Goal: Transaction & Acquisition: Book appointment/travel/reservation

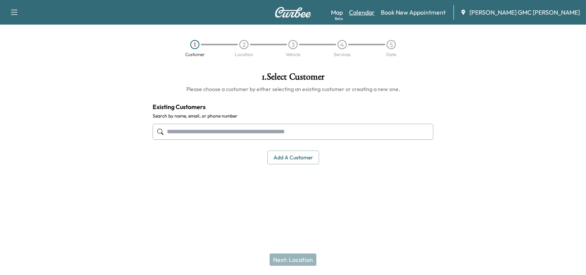
click at [375, 14] on link "Calendar" at bounding box center [362, 12] width 26 height 9
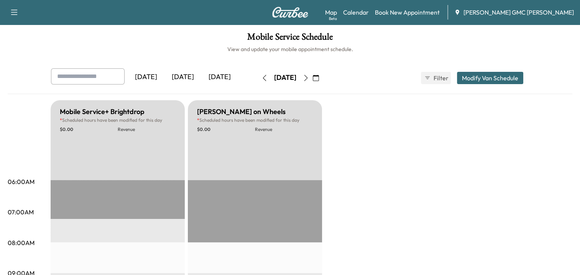
click at [309, 79] on icon "button" at bounding box center [306, 78] width 6 height 6
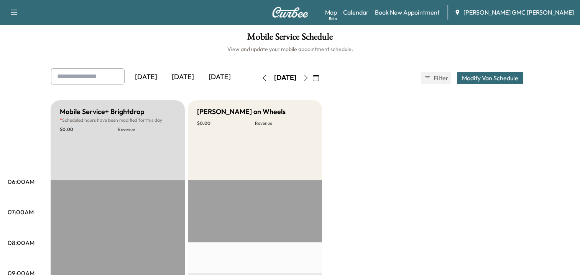
click at [309, 79] on icon "button" at bounding box center [306, 78] width 6 height 6
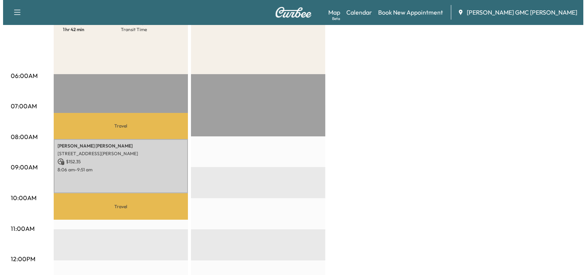
scroll to position [107, 0]
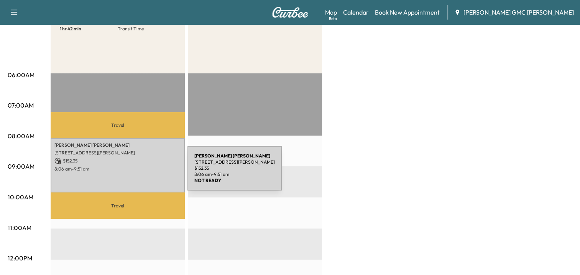
click at [130, 173] on div "[PERSON_NAME] [STREET_ADDRESS][PERSON_NAME] $ 152.35 8:06 am - 9:51 am" at bounding box center [118, 165] width 134 height 54
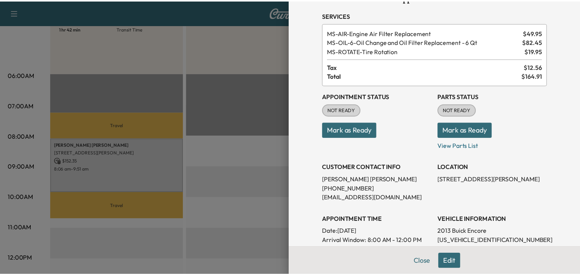
scroll to position [0, 0]
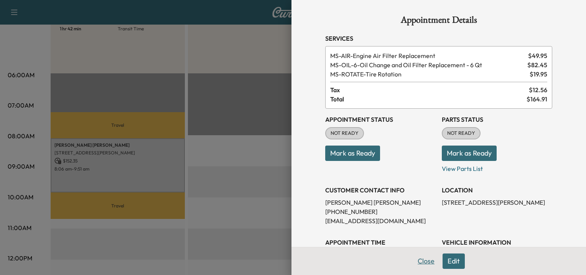
click at [420, 261] on button "Close" at bounding box center [426, 260] width 27 height 15
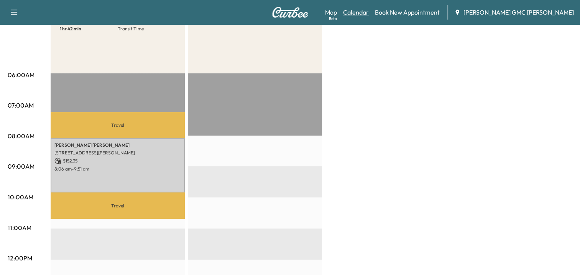
click at [369, 8] on link "Calendar" at bounding box center [356, 12] width 26 height 9
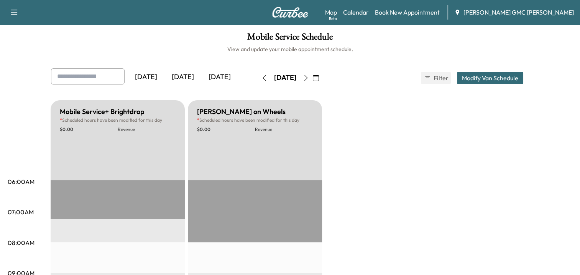
click at [299, 12] on img at bounding box center [290, 12] width 37 height 11
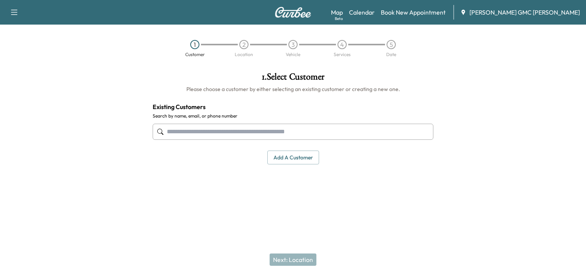
drag, startPoint x: 236, startPoint y: 132, endPoint x: 293, endPoint y: 133, distance: 56.8
click at [236, 132] on input "text" at bounding box center [293, 131] width 281 height 16
click at [295, 156] on button "Add a customer" at bounding box center [293, 157] width 52 height 14
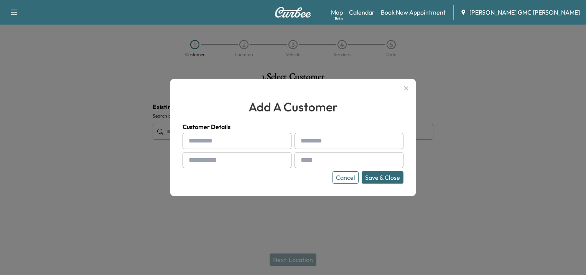
click at [245, 146] on input "text" at bounding box center [237, 141] width 109 height 16
type input "******"
type input "*******"
type input "**********"
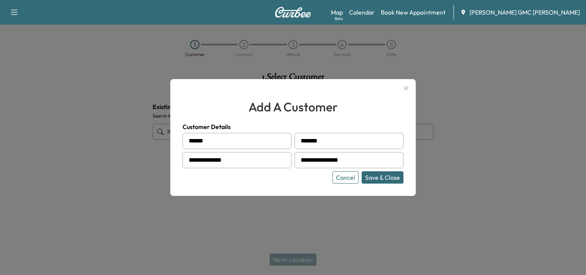
click at [388, 175] on button "Save & Close" at bounding box center [383, 177] width 42 height 12
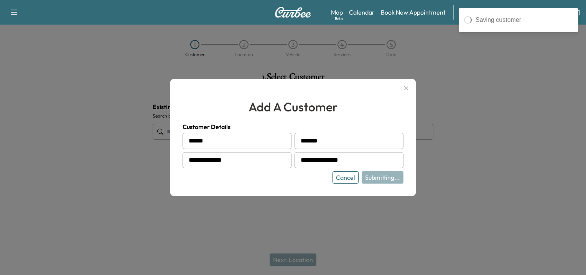
type input "**********"
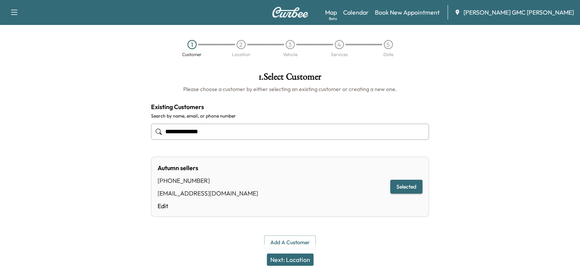
drag, startPoint x: 291, startPoint y: 258, endPoint x: 347, endPoint y: 246, distance: 56.9
click at [291, 258] on button "Next: Location" at bounding box center [290, 259] width 47 height 12
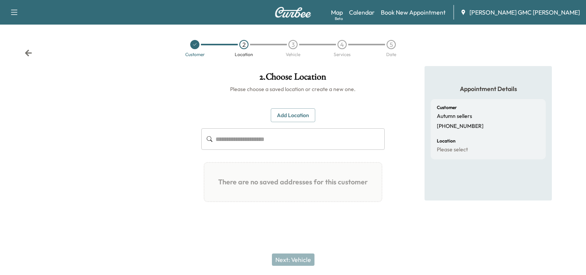
click at [301, 138] on input "text" at bounding box center [299, 138] width 169 height 21
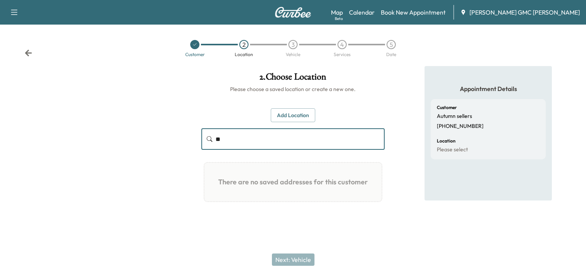
type input "*"
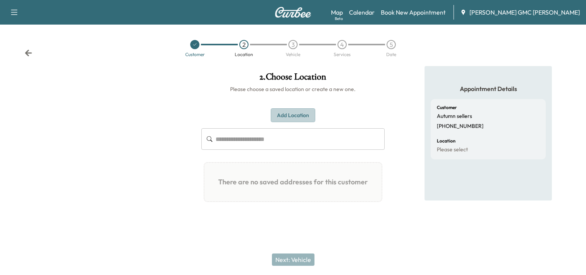
click at [298, 115] on button "Add Location" at bounding box center [293, 115] width 44 height 14
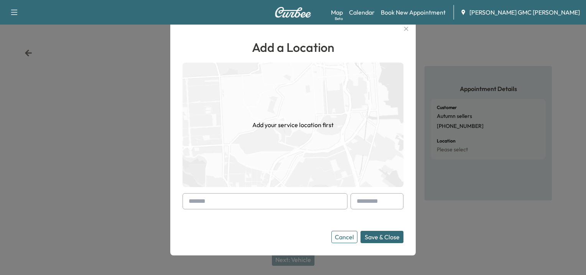
click at [204, 202] on input "text" at bounding box center [265, 201] width 165 height 16
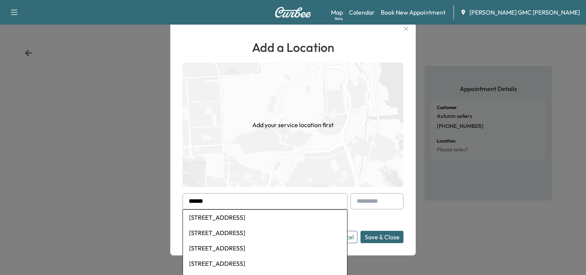
click at [231, 219] on li "[STREET_ADDRESS]" at bounding box center [265, 216] width 164 height 15
type input "**********"
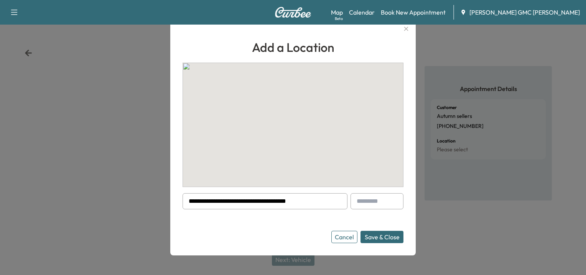
click at [388, 234] on button "Save & Close" at bounding box center [381, 236] width 43 height 12
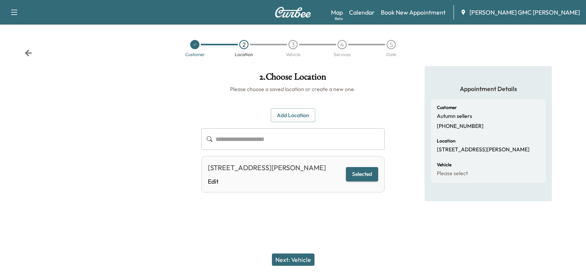
drag, startPoint x: 298, startPoint y: 262, endPoint x: 134, endPoint y: 209, distance: 172.2
click at [297, 262] on button "Next: Vehicle" at bounding box center [293, 259] width 43 height 12
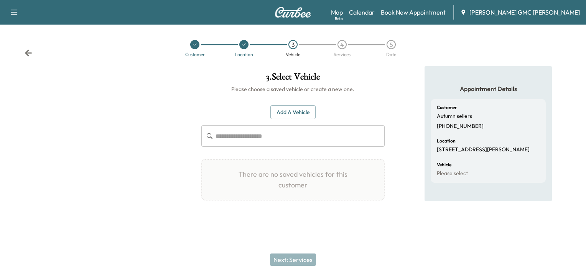
click at [288, 111] on button "Add a Vehicle" at bounding box center [292, 112] width 45 height 14
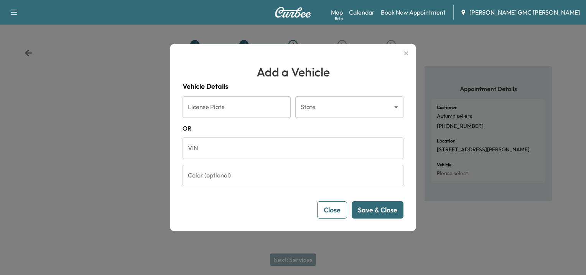
click at [217, 145] on input "VIN" at bounding box center [293, 147] width 221 height 21
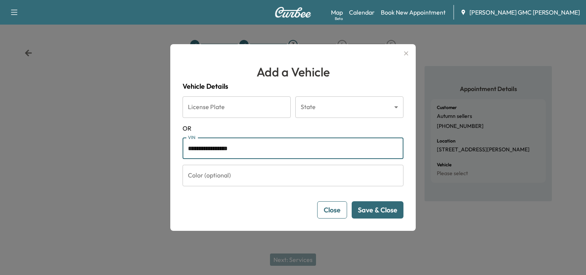
type input "**********"
click at [373, 212] on button "Save & Close" at bounding box center [378, 209] width 52 height 17
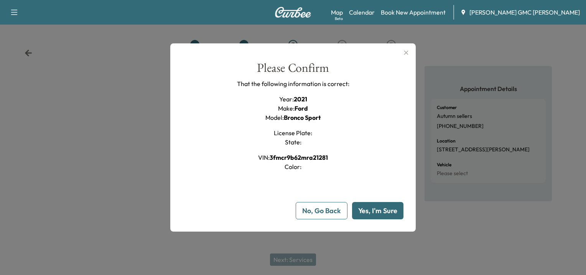
click at [369, 208] on button "Yes, I'm Sure" at bounding box center [377, 210] width 51 height 17
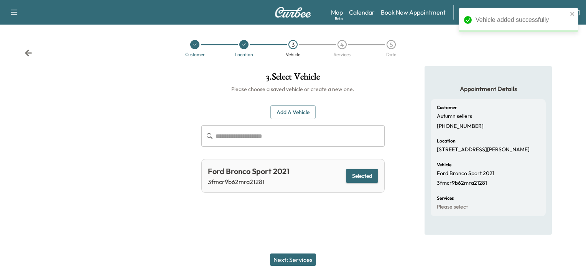
click at [290, 260] on button "Next: Services" at bounding box center [293, 259] width 46 height 12
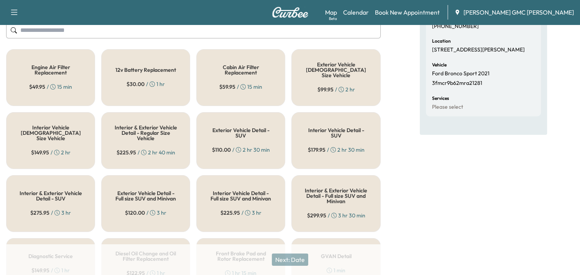
scroll to position [61, 0]
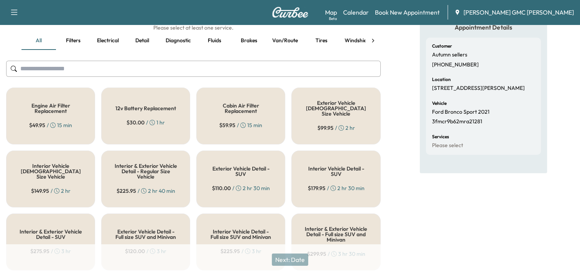
click at [129, 68] on input "text" at bounding box center [193, 69] width 375 height 16
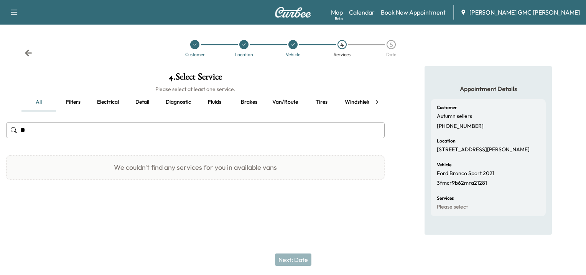
type input "*"
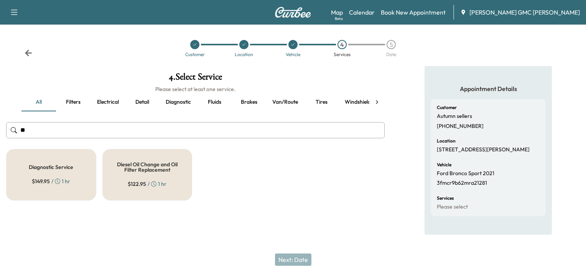
type input "**"
click at [45, 172] on div "Diagnostic Service $ 149.95 / 1 hr" at bounding box center [51, 174] width 90 height 51
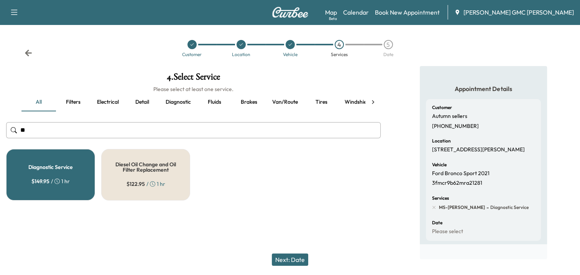
click at [292, 258] on button "Next: Date" at bounding box center [290, 259] width 36 height 12
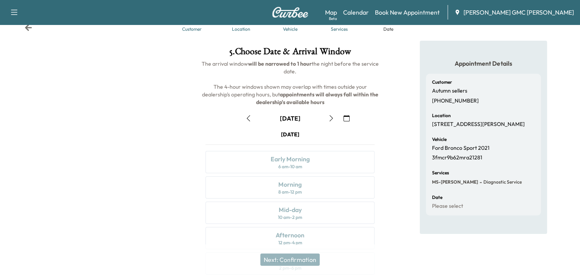
scroll to position [38, 0]
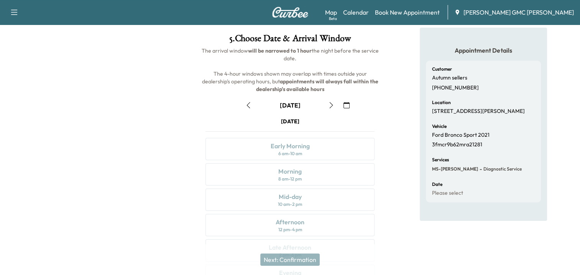
click at [348, 104] on icon "button" at bounding box center [347, 105] width 6 height 6
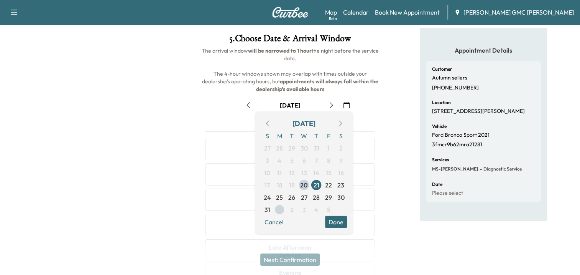
click at [283, 211] on span "1" at bounding box center [279, 209] width 12 height 12
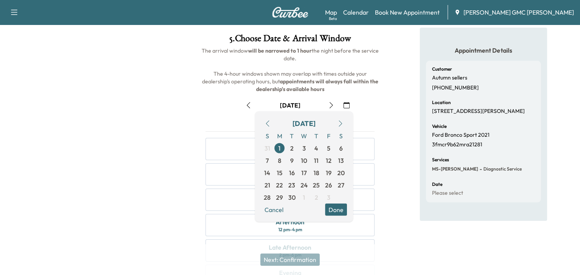
click at [411, 198] on div "Appointment Details Customer Autumn sellers [PHONE_NUMBER] Location [STREET_ADD…" at bounding box center [483, 174] width 193 height 293
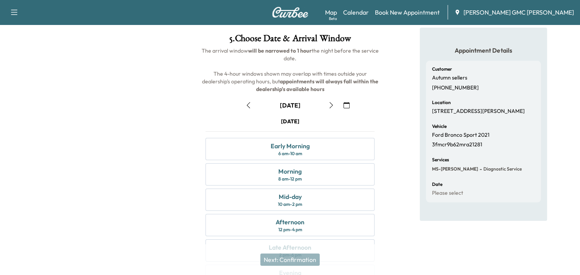
click at [330, 101] on button "button" at bounding box center [331, 105] width 13 height 12
click at [334, 105] on icon "button" at bounding box center [331, 105] width 6 height 6
click at [291, 171] on div "Morning" at bounding box center [289, 170] width 23 height 9
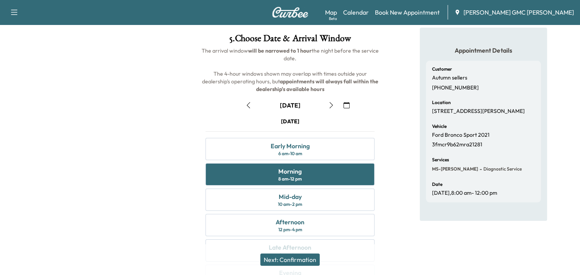
click at [299, 257] on button "Next: Confirmation" at bounding box center [289, 259] width 59 height 12
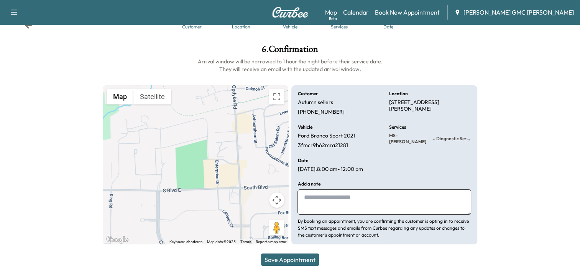
click at [382, 204] on textarea at bounding box center [384, 201] width 173 height 25
type textarea "**********"
click at [285, 256] on button "Save Appointment" at bounding box center [290, 259] width 58 height 12
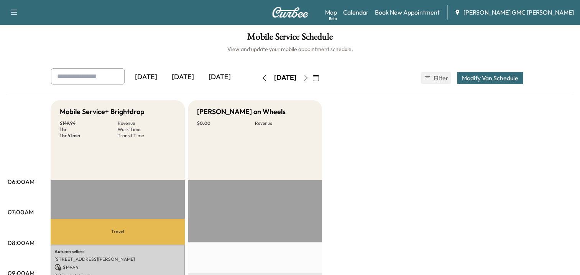
click at [288, 13] on img at bounding box center [290, 12] width 37 height 11
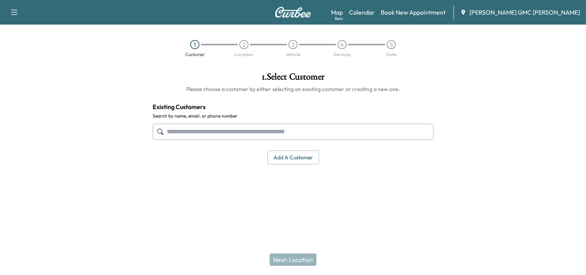
click at [278, 153] on button "Add a customer" at bounding box center [293, 157] width 52 height 14
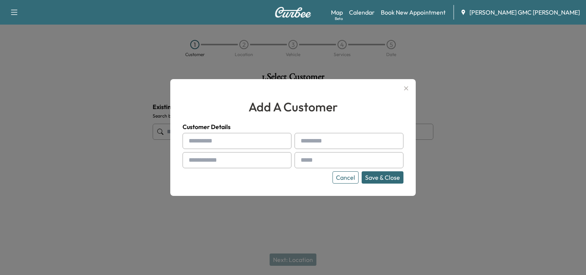
click at [222, 143] on input "text" at bounding box center [237, 141] width 109 height 16
type input "*****"
type input "**********"
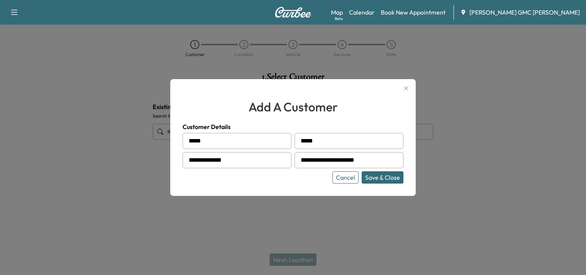
drag, startPoint x: 394, startPoint y: 178, endPoint x: 396, endPoint y: 189, distance: 11.4
click at [394, 178] on button "Save & Close" at bounding box center [383, 177] width 42 height 12
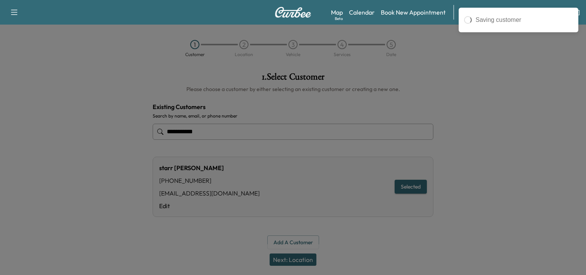
type input "**********"
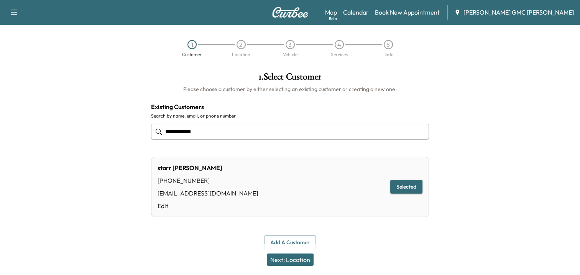
click at [286, 257] on button "Next: Location" at bounding box center [290, 259] width 47 height 12
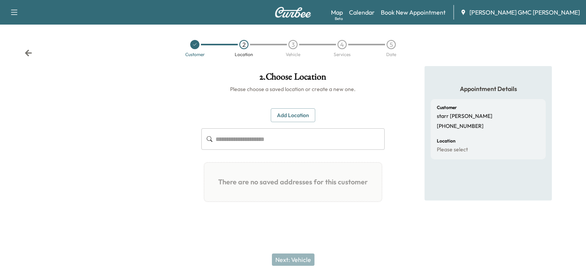
click at [297, 112] on button "Add Location" at bounding box center [293, 115] width 44 height 14
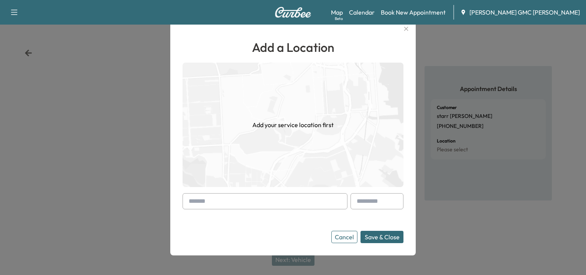
click at [215, 201] on input "text" at bounding box center [265, 201] width 165 height 16
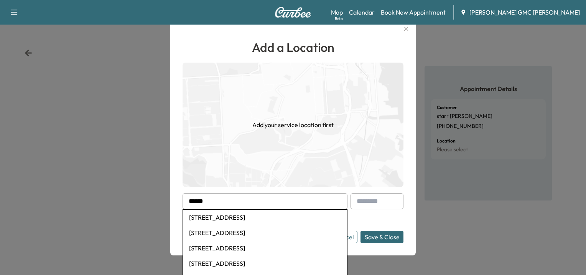
click at [227, 218] on li "[STREET_ADDRESS]" at bounding box center [265, 216] width 164 height 15
type input "**********"
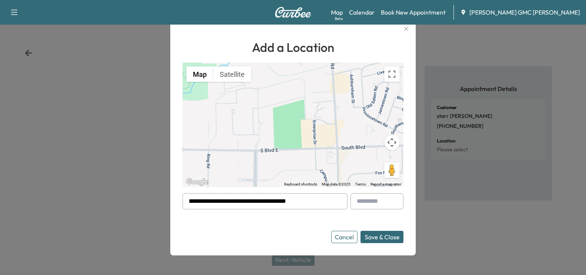
click at [387, 236] on button "Save & Close" at bounding box center [381, 236] width 43 height 12
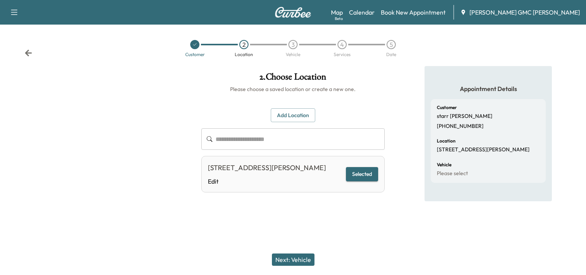
drag, startPoint x: 297, startPoint y: 259, endPoint x: 118, endPoint y: 235, distance: 180.4
click at [297, 259] on button "Next: Vehicle" at bounding box center [293, 259] width 43 height 12
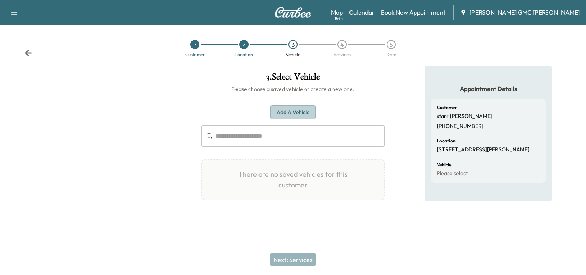
click at [299, 112] on button "Add a Vehicle" at bounding box center [292, 112] width 45 height 14
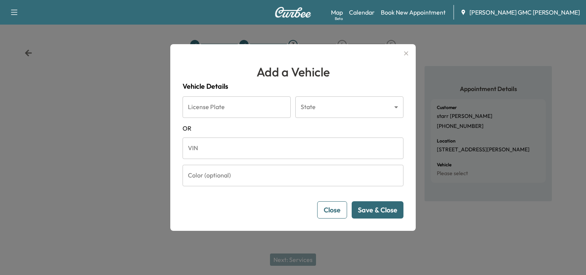
drag, startPoint x: 273, startPoint y: 152, endPoint x: 41, endPoint y: 123, distance: 233.8
click at [272, 151] on input "VIN" at bounding box center [293, 147] width 221 height 21
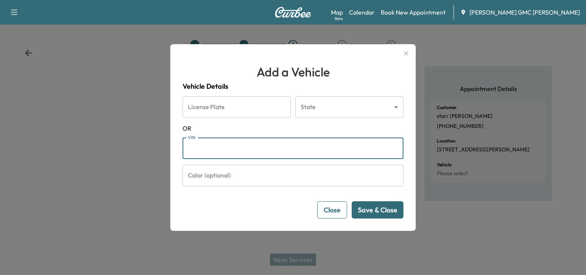
click at [224, 116] on input "License Plate" at bounding box center [237, 106] width 108 height 21
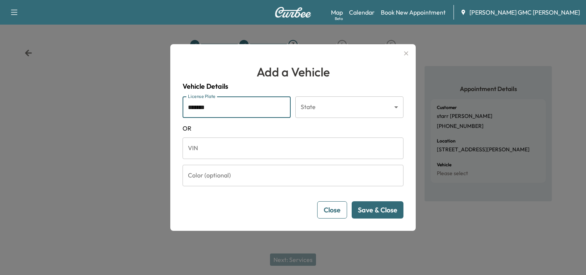
type input "*******"
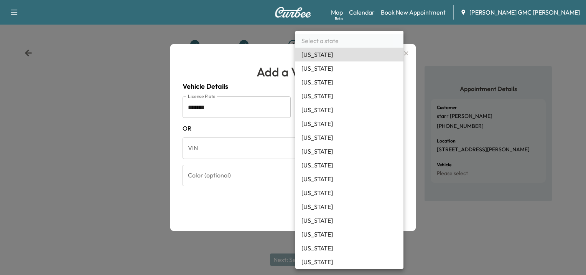
click at [347, 104] on body "Support Log Out Map Beta Calendar Book New Appointment [PERSON_NAME] GMC [PERSO…" at bounding box center [293, 137] width 586 height 275
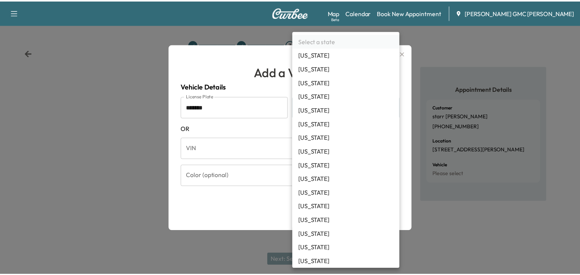
scroll to position [209, 0]
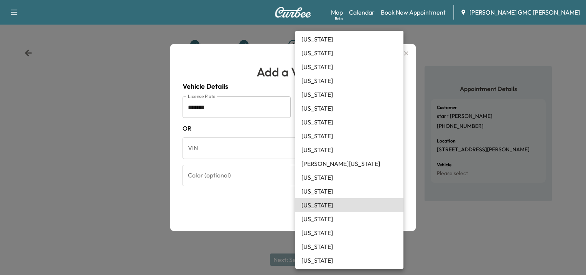
click at [322, 203] on li "[US_STATE]" at bounding box center [349, 205] width 108 height 14
type input "**"
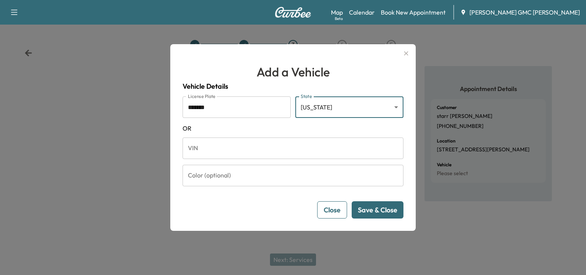
click at [397, 212] on button "Save & Close" at bounding box center [378, 209] width 52 height 17
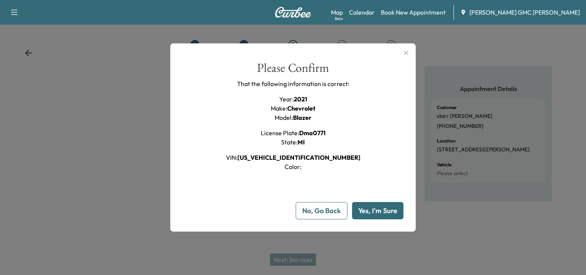
click at [379, 212] on button "Yes, I'm Sure" at bounding box center [377, 210] width 51 height 17
type input "**"
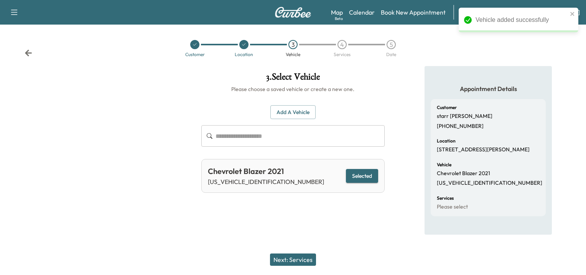
click at [300, 261] on button "Next: Services" at bounding box center [293, 259] width 46 height 12
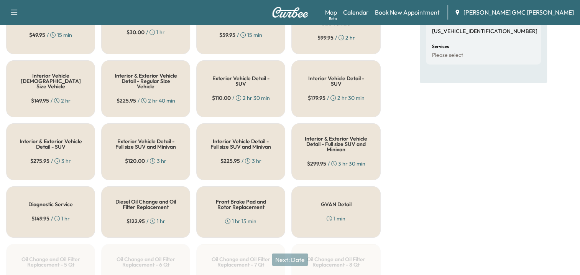
scroll to position [230, 0]
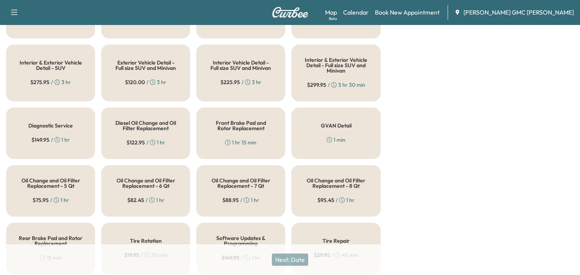
click at [55, 185] on div "Oil Change and Oil Filter Replacement - 5 Qt $ 75.95 / 1 hr" at bounding box center [50, 190] width 89 height 51
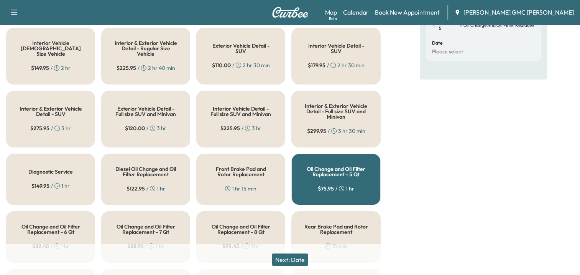
scroll to position [307, 0]
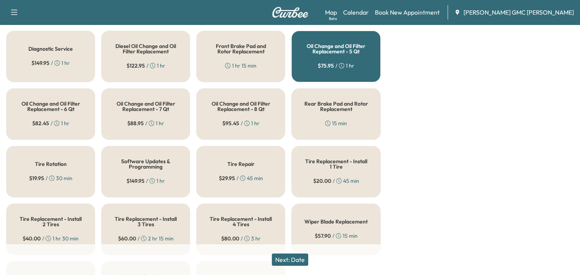
click at [51, 161] on h5 "Tire Rotation" at bounding box center [51, 163] width 32 height 5
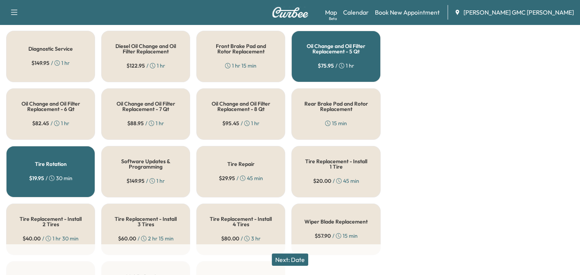
click at [301, 262] on button "Next: Date" at bounding box center [290, 259] width 36 height 12
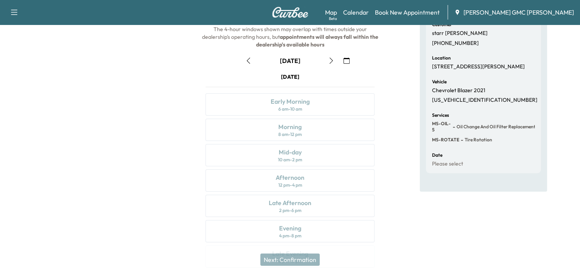
scroll to position [69, 0]
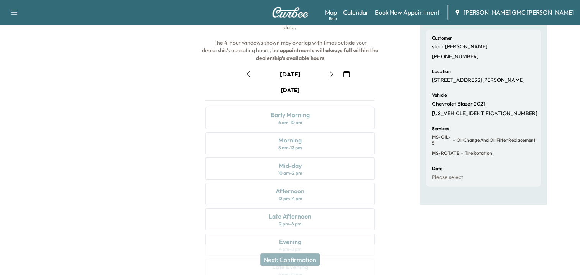
click at [351, 75] on button "button" at bounding box center [346, 74] width 13 height 12
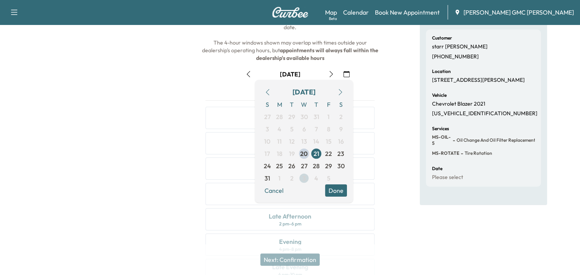
click at [301, 178] on span "3" at bounding box center [304, 178] width 12 height 12
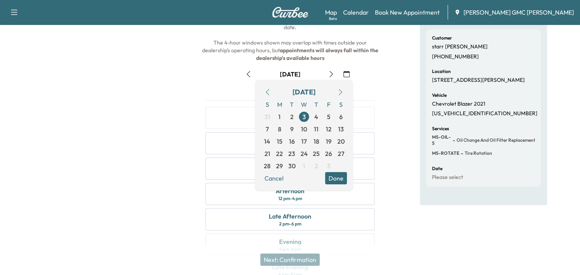
click at [400, 191] on div "Appointment Details Customer [PERSON_NAME] [PHONE_NUMBER] Location [STREET_ADDR…" at bounding box center [483, 143] width 193 height 293
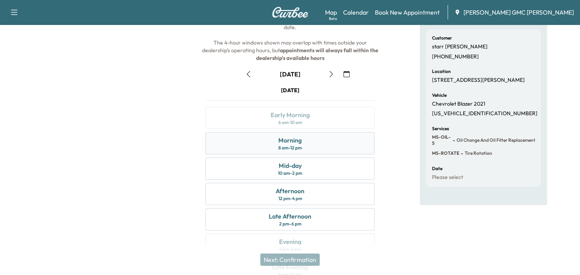
click at [293, 149] on div "8 am - 12 pm" at bounding box center [289, 148] width 23 height 6
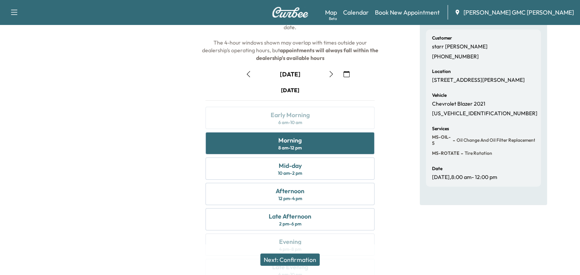
click at [298, 259] on button "Next: Confirmation" at bounding box center [289, 259] width 59 height 12
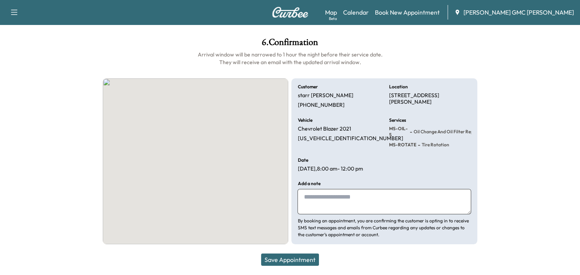
scroll to position [34, 0]
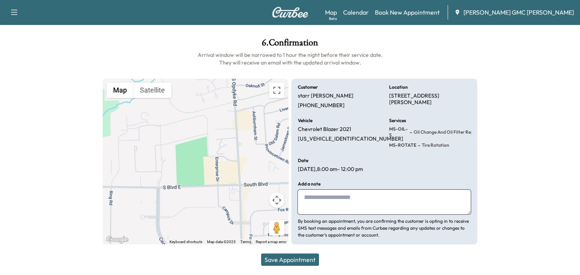
click at [388, 193] on textarea at bounding box center [384, 201] width 173 height 25
type textarea "**********"
click at [298, 261] on button "Save Appointment" at bounding box center [290, 259] width 58 height 12
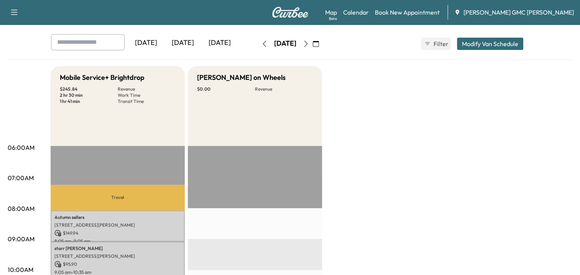
click at [288, 10] on img at bounding box center [290, 12] width 37 height 11
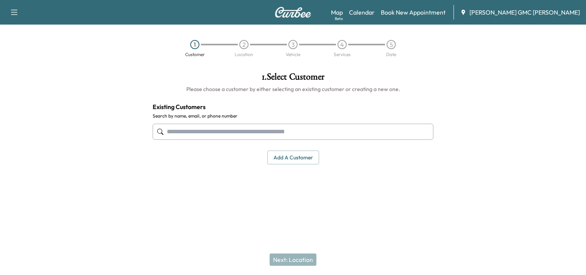
click at [294, 153] on button "Add a customer" at bounding box center [293, 157] width 52 height 14
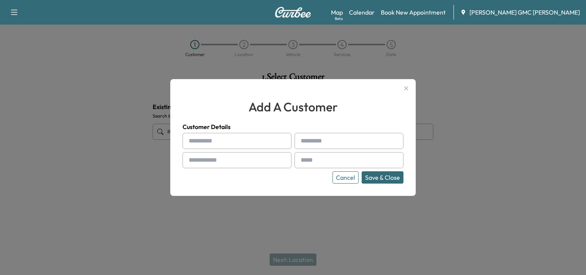
click at [255, 141] on input "text" at bounding box center [237, 141] width 109 height 16
type input "********"
drag, startPoint x: 333, startPoint y: 140, endPoint x: 327, endPoint y: 139, distance: 6.6
click at [332, 140] on input "*****" at bounding box center [348, 141] width 109 height 16
type input "*****"
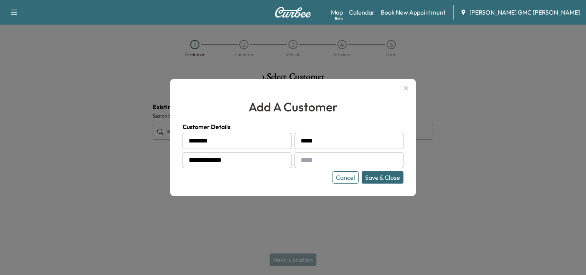
type input "**********"
click at [386, 172] on button "Save & Close" at bounding box center [383, 177] width 42 height 12
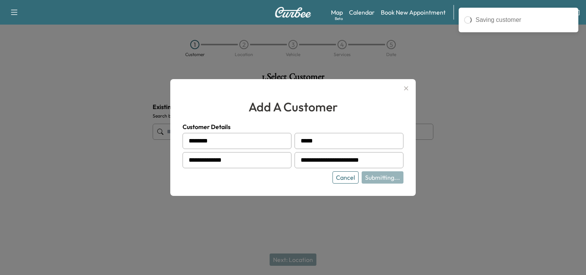
type input "**********"
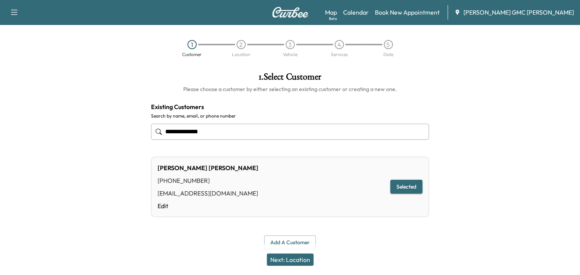
click at [296, 258] on button "Next: Location" at bounding box center [290, 259] width 47 height 12
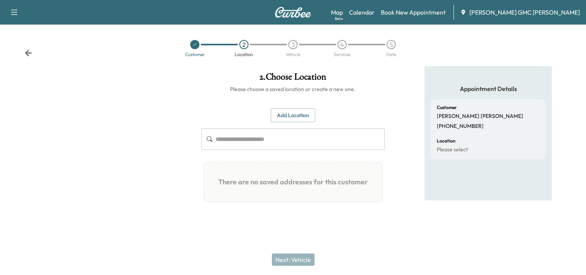
click at [300, 113] on button "Add Location" at bounding box center [293, 115] width 44 height 14
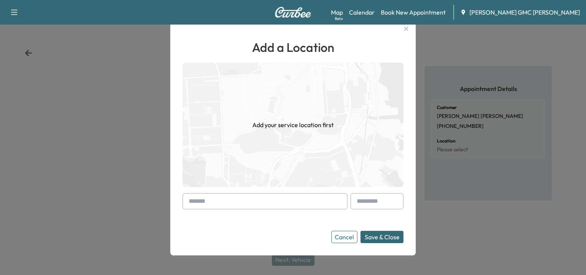
click at [243, 202] on input "text" at bounding box center [265, 201] width 165 height 16
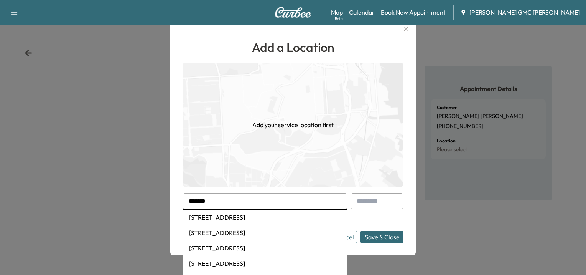
click at [230, 213] on li "[STREET_ADDRESS]" at bounding box center [265, 216] width 164 height 15
type input "**********"
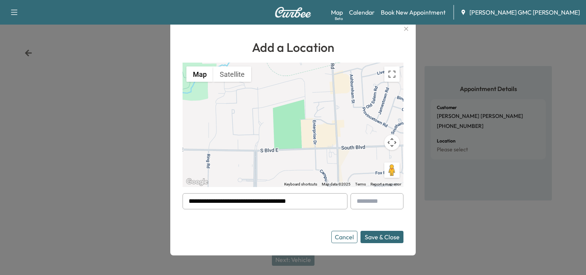
click at [378, 238] on button "Save & Close" at bounding box center [381, 236] width 43 height 12
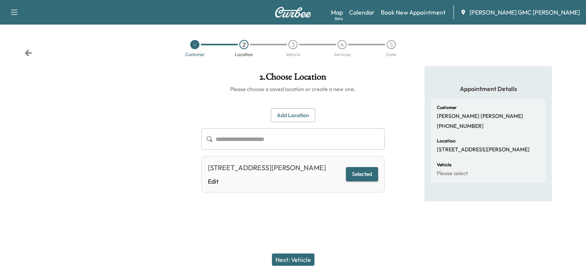
drag, startPoint x: 297, startPoint y: 258, endPoint x: 268, endPoint y: 255, distance: 28.6
click at [296, 258] on button "Next: Vehicle" at bounding box center [293, 259] width 43 height 12
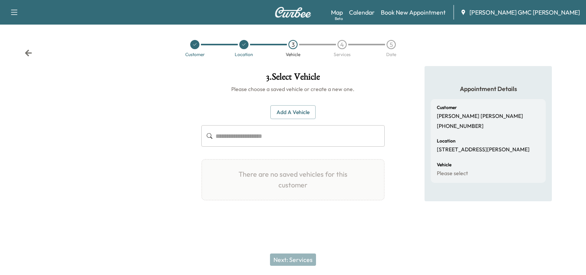
click at [293, 109] on button "Add a Vehicle" at bounding box center [292, 112] width 45 height 14
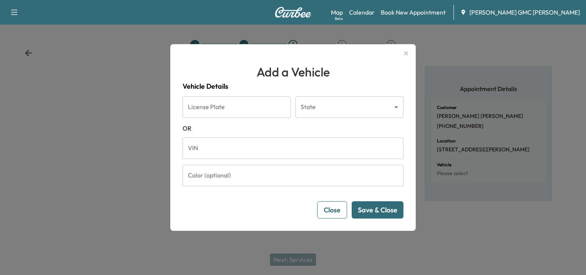
click at [215, 146] on input "VIN" at bounding box center [293, 147] width 221 height 21
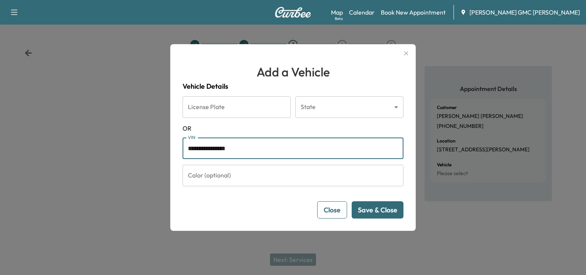
type input "**********"
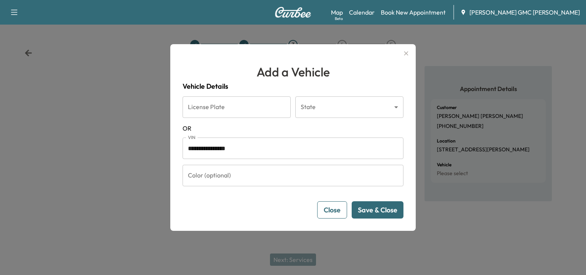
drag, startPoint x: 383, startPoint y: 210, endPoint x: 343, endPoint y: 214, distance: 40.1
click at [383, 210] on button "Save & Close" at bounding box center [378, 209] width 52 height 17
click at [380, 214] on button "Save & Close" at bounding box center [378, 209] width 52 height 17
click at [271, 152] on input "**********" at bounding box center [293, 147] width 221 height 21
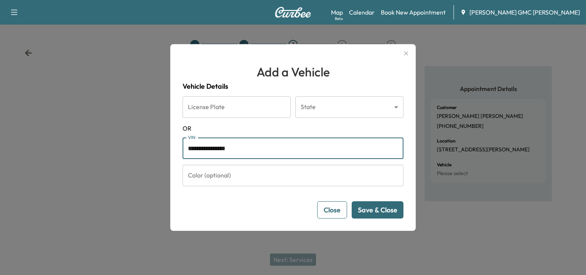
click at [376, 210] on button "Save & Close" at bounding box center [378, 209] width 52 height 17
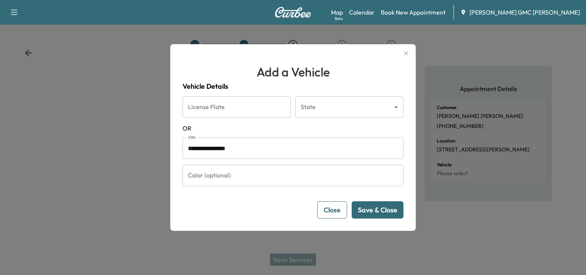
click at [243, 149] on input "**********" at bounding box center [293, 147] width 221 height 21
click at [374, 207] on button "Save & Close" at bounding box center [378, 209] width 52 height 17
click at [271, 129] on span "OR" at bounding box center [293, 127] width 221 height 9
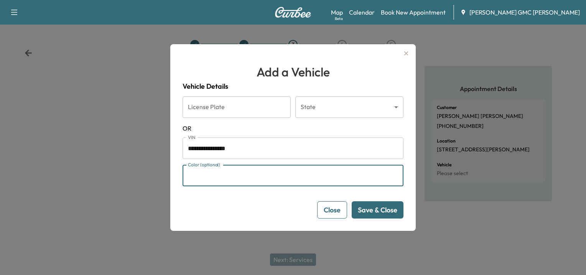
click at [262, 183] on input "Color (optional)" at bounding box center [293, 174] width 221 height 21
click at [260, 149] on input "**********" at bounding box center [293, 147] width 221 height 21
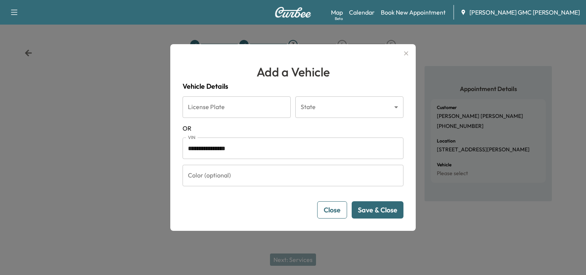
click at [375, 211] on button "Save & Close" at bounding box center [378, 209] width 52 height 17
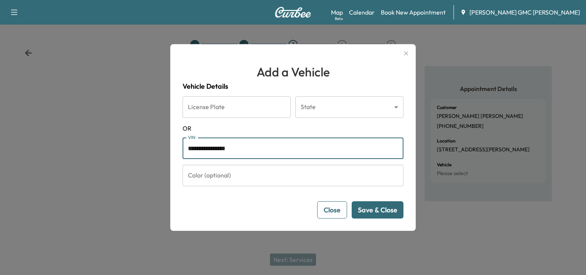
drag, startPoint x: 248, startPoint y: 149, endPoint x: 186, endPoint y: 146, distance: 62.6
click at [186, 146] on input "**********" at bounding box center [293, 147] width 221 height 21
click at [403, 53] on icon "button" at bounding box center [405, 53] width 9 height 9
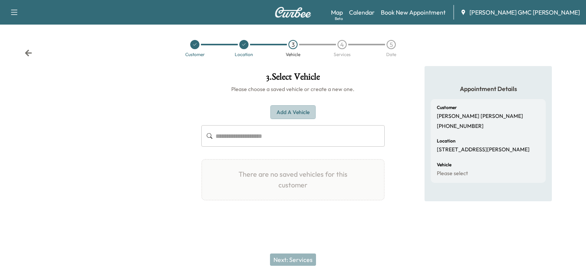
click at [300, 109] on button "Add a Vehicle" at bounding box center [292, 112] width 45 height 14
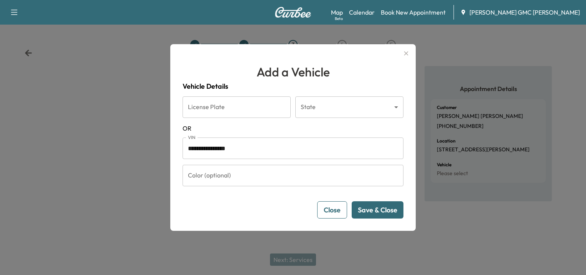
click at [380, 206] on button "Save & Close" at bounding box center [378, 209] width 52 height 17
click at [340, 209] on button "Close" at bounding box center [332, 209] width 30 height 17
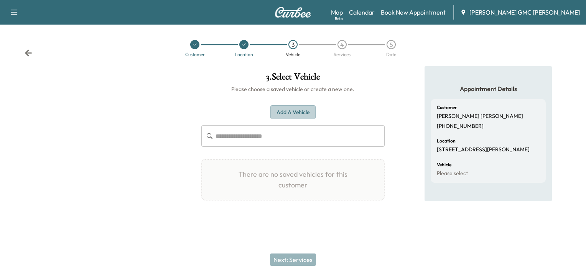
click at [297, 109] on button "Add a Vehicle" at bounding box center [292, 112] width 45 height 14
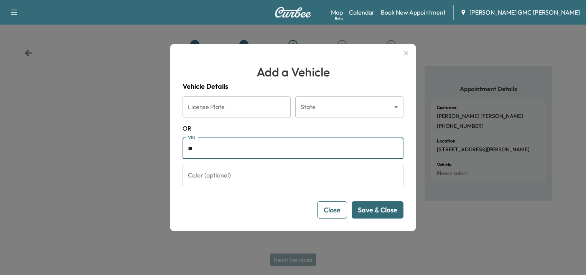
type input "*"
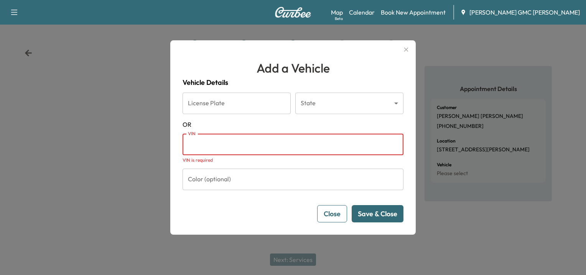
click at [239, 103] on input "License Plate" at bounding box center [237, 102] width 108 height 21
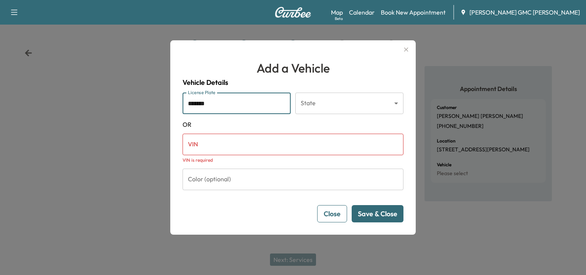
type input "*******"
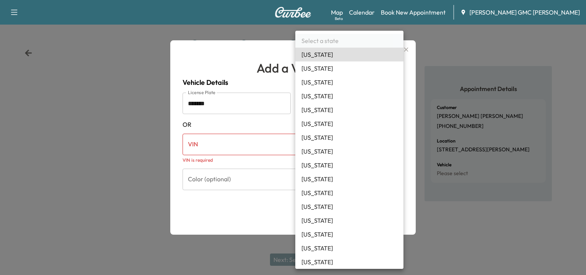
click at [350, 106] on body "Support Log Out Map Beta Calendar Book New Appointment [PERSON_NAME] GMC [PERSO…" at bounding box center [293, 137] width 586 height 275
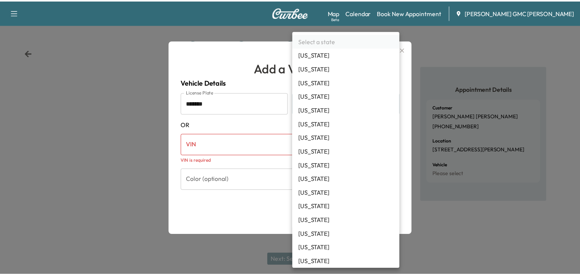
scroll to position [209, 0]
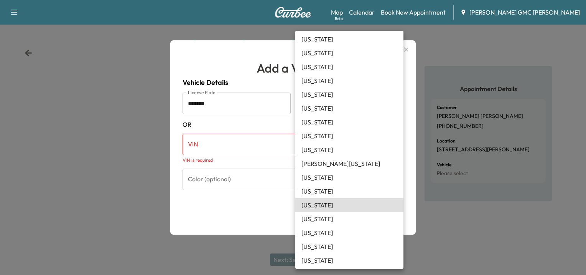
click at [317, 204] on li "[US_STATE]" at bounding box center [349, 205] width 108 height 14
type input "**"
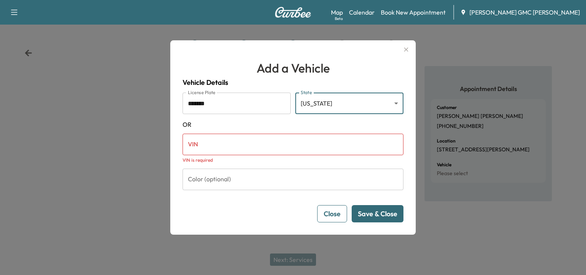
click at [383, 211] on button "Save & Close" at bounding box center [378, 213] width 52 height 17
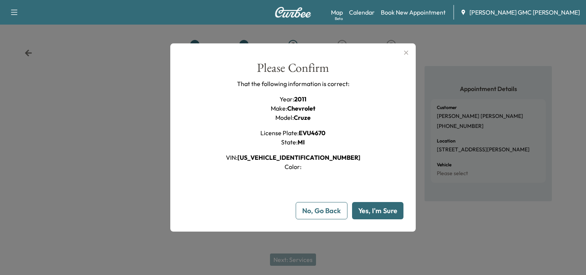
click at [383, 210] on button "Yes, I'm Sure" at bounding box center [377, 210] width 51 height 17
type input "**"
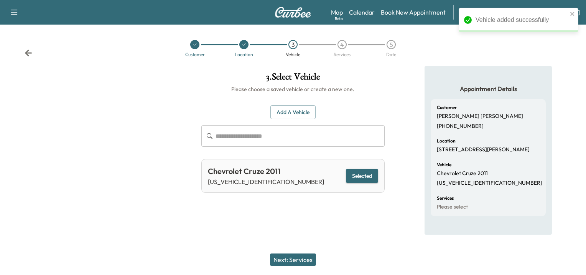
click at [301, 258] on button "Next: Services" at bounding box center [293, 259] width 46 height 12
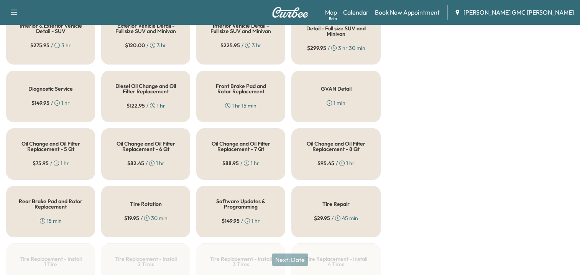
scroll to position [268, 0]
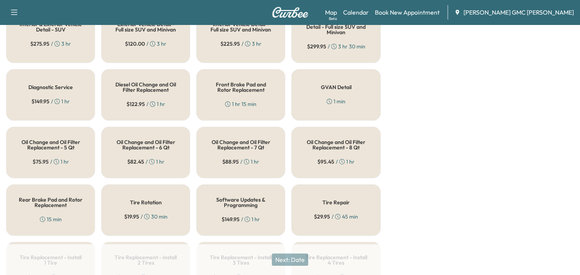
click at [58, 140] on h5 "Oil Change and Oil Filter Replacement - 5 Qt" at bounding box center [51, 144] width 64 height 11
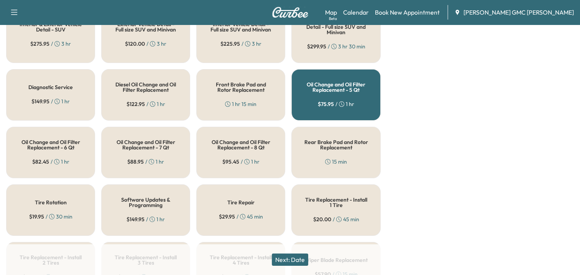
click at [295, 262] on button "Next: Date" at bounding box center [290, 259] width 36 height 12
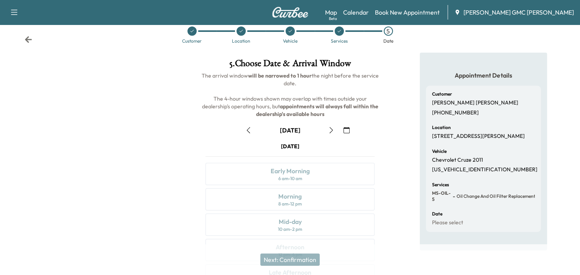
scroll to position [108, 0]
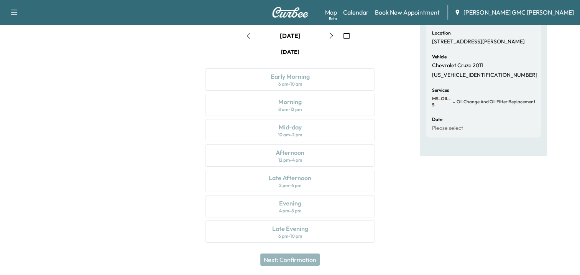
drag, startPoint x: 348, startPoint y: 35, endPoint x: 315, endPoint y: 41, distance: 33.0
click at [348, 35] on icon "button" at bounding box center [347, 36] width 6 height 6
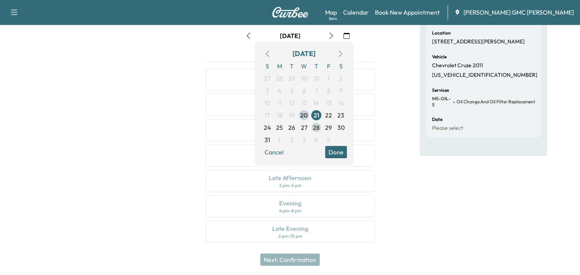
click at [316, 126] on span "28" at bounding box center [316, 127] width 7 height 9
click at [303, 128] on span "27" at bounding box center [304, 127] width 7 height 9
click at [327, 130] on span "29" at bounding box center [328, 127] width 7 height 9
click at [336, 150] on button "Done" at bounding box center [336, 152] width 22 height 12
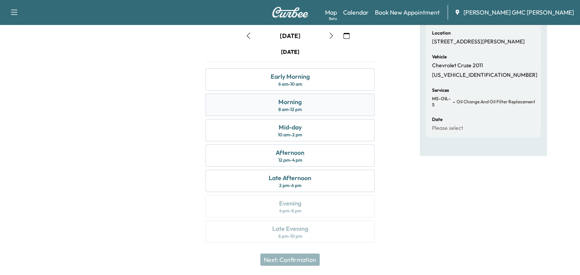
click at [293, 104] on div "Morning" at bounding box center [289, 101] width 23 height 9
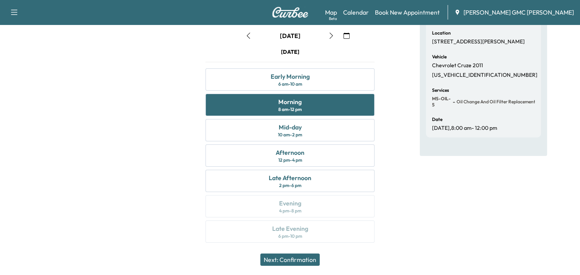
click at [292, 258] on button "Next: Confirmation" at bounding box center [289, 259] width 59 height 12
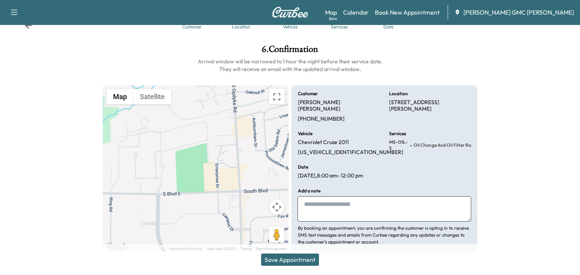
click at [296, 258] on button "Save Appointment" at bounding box center [290, 259] width 58 height 12
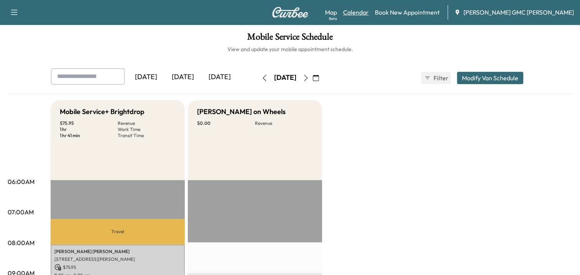
click at [369, 12] on link "Calendar" at bounding box center [356, 12] width 26 height 9
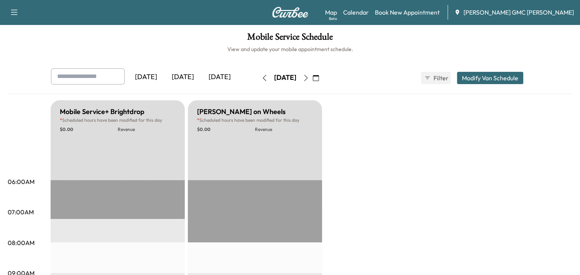
click at [293, 7] on img at bounding box center [290, 12] width 37 height 11
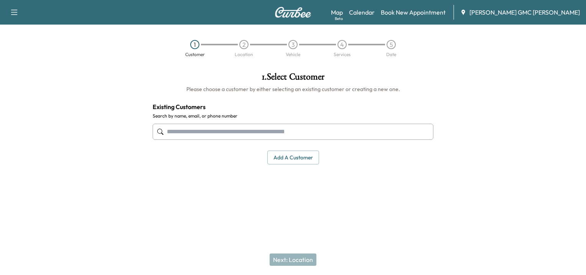
click at [309, 134] on input "text" at bounding box center [293, 131] width 281 height 16
click at [298, 156] on button "Add a customer" at bounding box center [293, 157] width 52 height 14
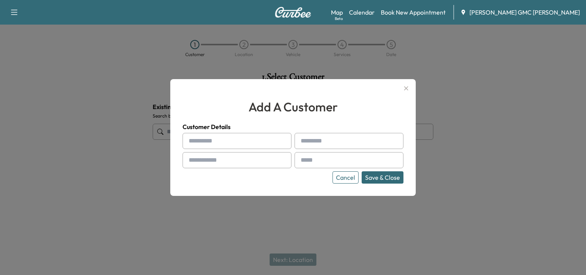
click at [233, 137] on input "text" at bounding box center [237, 141] width 109 height 16
type input "****"
type input "*******"
click at [219, 160] on input "text" at bounding box center [237, 160] width 109 height 16
type input "**********"
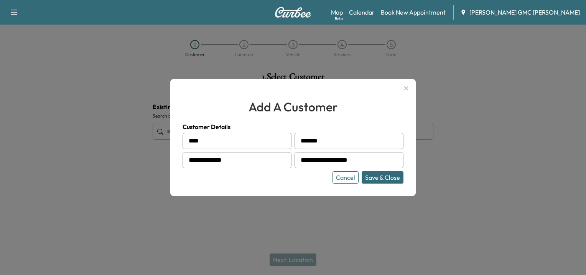
type input "**********"
click at [391, 178] on button "Save & Close" at bounding box center [383, 177] width 42 height 12
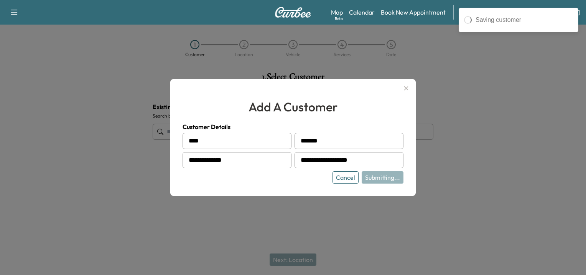
type input "**********"
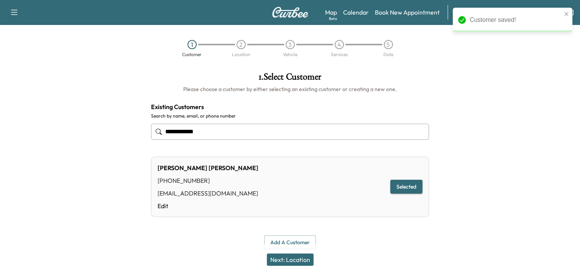
click at [303, 261] on button "Next: Location" at bounding box center [290, 259] width 47 height 12
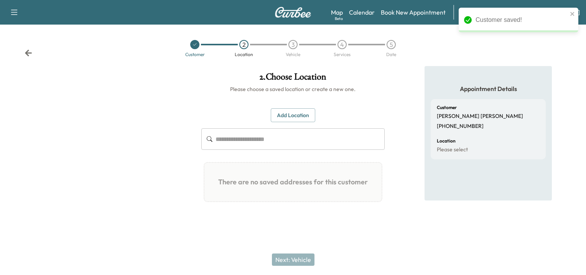
click at [296, 109] on button "Add Location" at bounding box center [293, 115] width 44 height 14
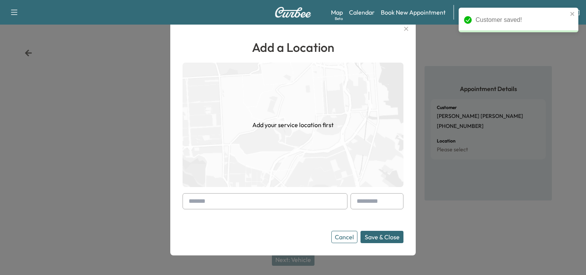
click at [236, 196] on input "text" at bounding box center [265, 201] width 165 height 16
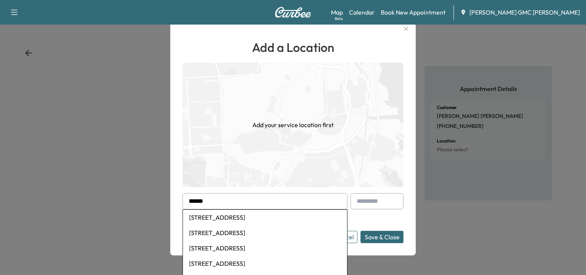
click at [211, 213] on li "[STREET_ADDRESS]" at bounding box center [265, 216] width 164 height 15
type input "**********"
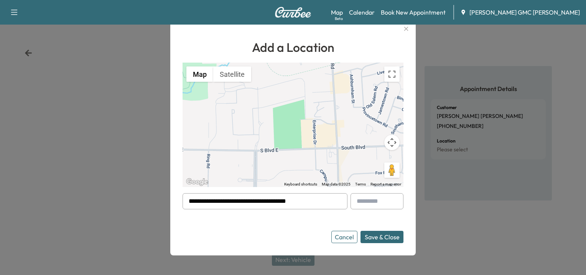
click at [378, 232] on button "Save & Close" at bounding box center [381, 236] width 43 height 12
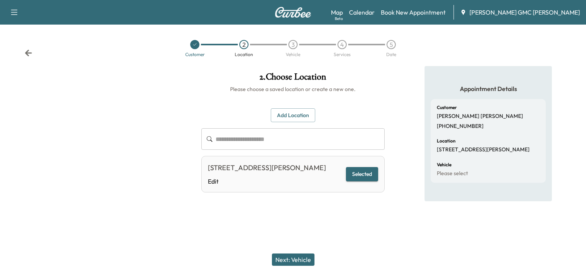
click at [298, 263] on button "Next: Vehicle" at bounding box center [293, 259] width 43 height 12
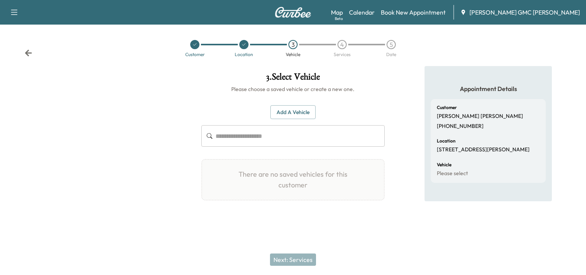
drag, startPoint x: 288, startPoint y: 111, endPoint x: 467, endPoint y: 171, distance: 188.3
click at [289, 111] on button "Add a Vehicle" at bounding box center [292, 112] width 45 height 14
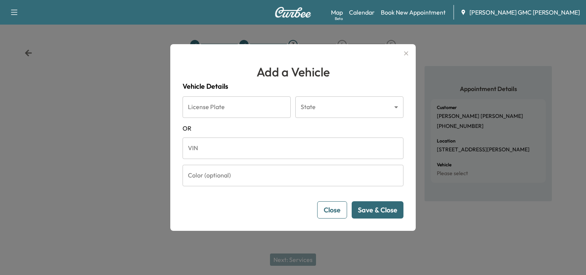
click at [233, 113] on input "License Plate" at bounding box center [237, 106] width 108 height 21
drag, startPoint x: 191, startPoint y: 148, endPoint x: 196, endPoint y: 152, distance: 7.4
click at [191, 148] on input "VIN" at bounding box center [293, 147] width 221 height 21
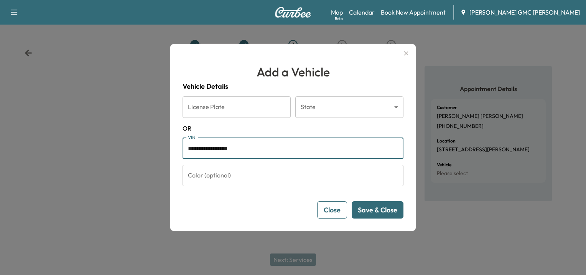
type input "**********"
drag, startPoint x: 378, startPoint y: 206, endPoint x: 360, endPoint y: 206, distance: 18.4
click at [378, 206] on button "Save & Close" at bounding box center [378, 209] width 52 height 17
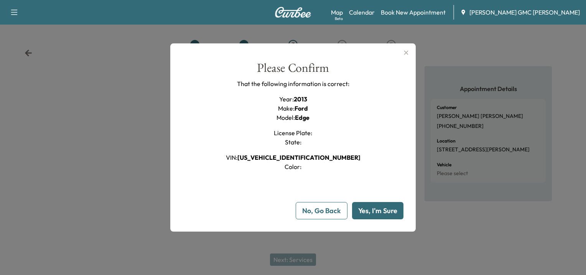
click at [385, 210] on button "Yes, I'm Sure" at bounding box center [377, 210] width 51 height 17
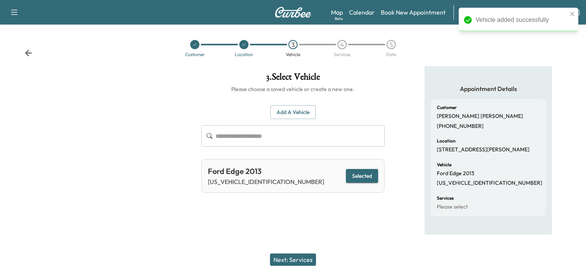
click at [298, 262] on button "Next: Services" at bounding box center [293, 259] width 46 height 12
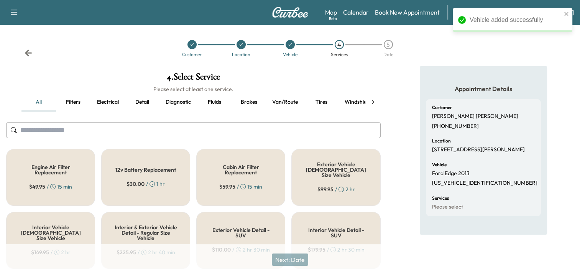
scroll to position [192, 0]
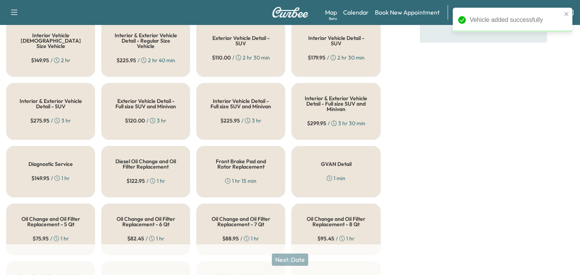
click at [58, 216] on h5 "Oil Change and Oil Filter Replacement - 5 Qt" at bounding box center [51, 221] width 64 height 11
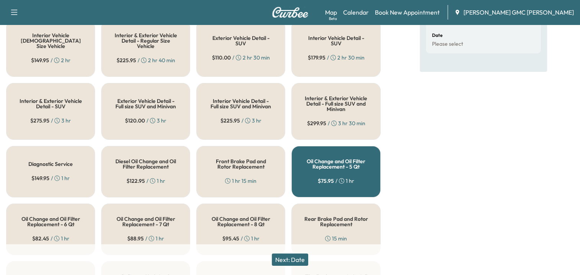
click at [293, 258] on button "Next: Date" at bounding box center [290, 259] width 36 height 12
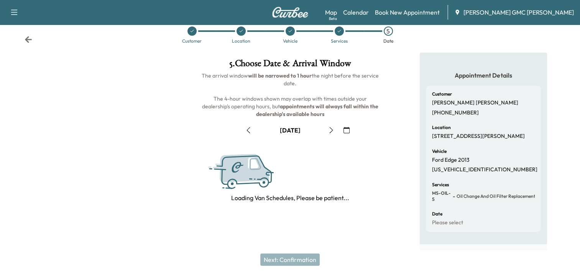
scroll to position [108, 0]
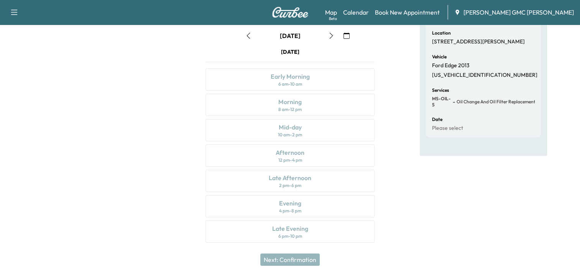
click at [345, 33] on icon "button" at bounding box center [347, 36] width 6 height 6
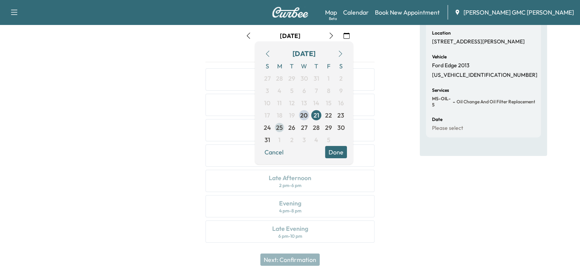
click at [281, 127] on span "25" at bounding box center [279, 127] width 7 height 9
click at [381, 133] on div "5 . Choose Date & Arrival Window The arrival window will be narrowed to 1 hour …" at bounding box center [289, 104] width 193 height 293
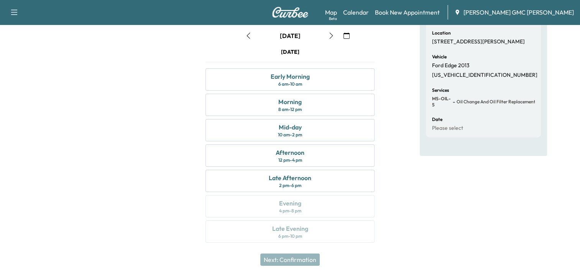
click at [346, 35] on icon "button" at bounding box center [347, 36] width 6 height 6
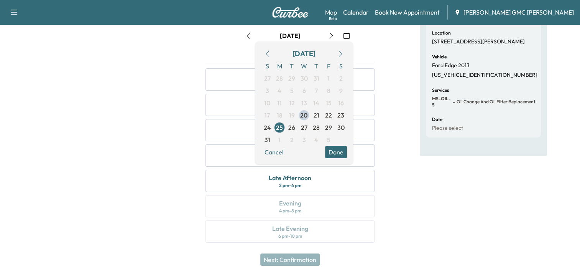
click at [410, 160] on div "Appointment Details Customer [PERSON_NAME] [PHONE_NUMBER] Location [STREET_ADDR…" at bounding box center [483, 104] width 193 height 293
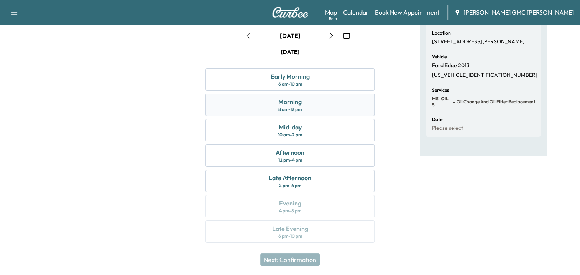
click at [282, 103] on div "Morning" at bounding box center [289, 101] width 23 height 9
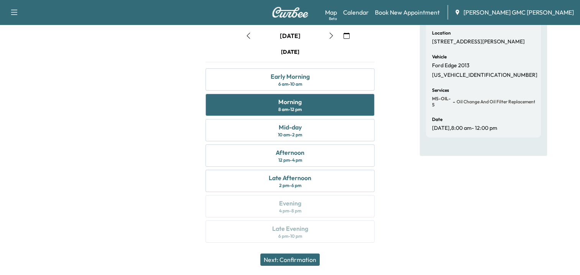
click at [299, 255] on button "Next: Confirmation" at bounding box center [289, 259] width 59 height 12
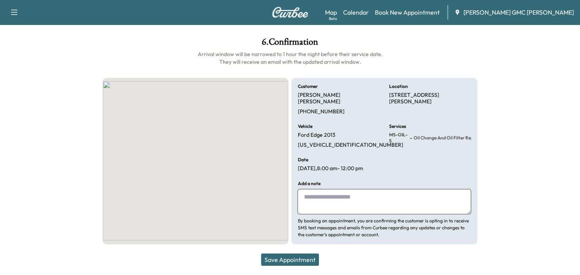
scroll to position [28, 0]
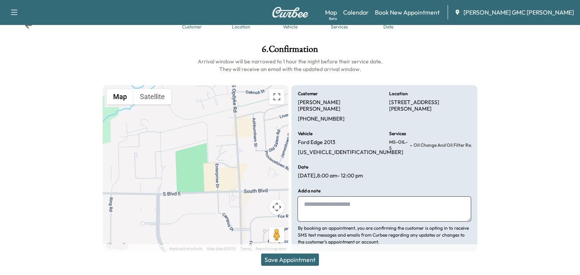
click at [299, 258] on button "Save Appointment" at bounding box center [290, 259] width 58 height 12
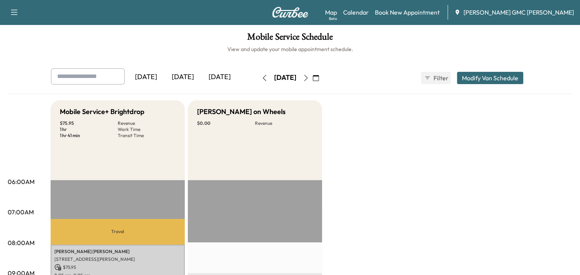
click at [294, 12] on img at bounding box center [290, 12] width 37 height 11
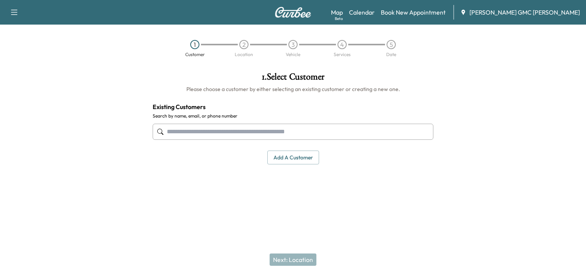
click at [211, 130] on input "text" at bounding box center [293, 131] width 281 height 16
click at [291, 153] on button "Add a customer" at bounding box center [293, 157] width 52 height 14
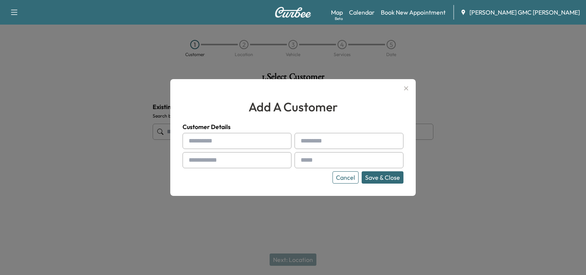
drag, startPoint x: 245, startPoint y: 141, endPoint x: 209, endPoint y: 138, distance: 35.4
click at [245, 141] on input "text" at bounding box center [237, 141] width 109 height 16
type input "******"
click at [342, 139] on input "*****" at bounding box center [348, 141] width 109 height 16
type input "**********"
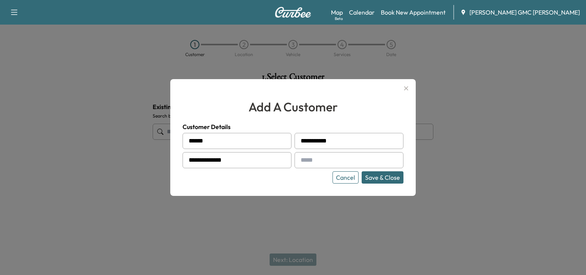
type input "**********"
drag, startPoint x: 376, startPoint y: 176, endPoint x: 364, endPoint y: 175, distance: 11.5
click at [375, 175] on button "Save & Close" at bounding box center [383, 177] width 42 height 12
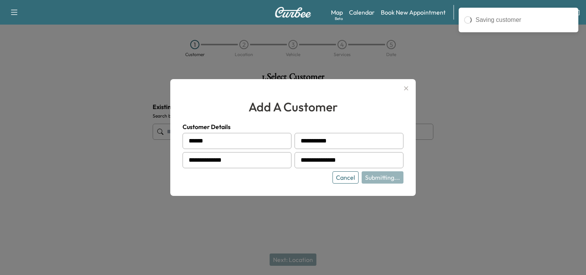
type input "**********"
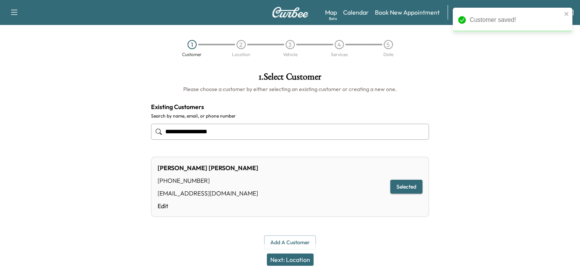
click at [408, 184] on button "Selected" at bounding box center [406, 186] width 32 height 14
click at [296, 256] on button "Next: Location" at bounding box center [290, 259] width 47 height 12
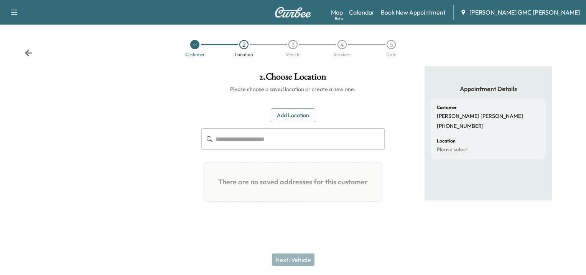
click at [288, 113] on button "Add Location" at bounding box center [293, 115] width 44 height 14
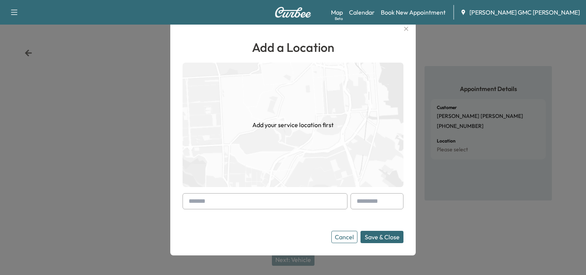
click at [211, 206] on input "text" at bounding box center [265, 201] width 165 height 16
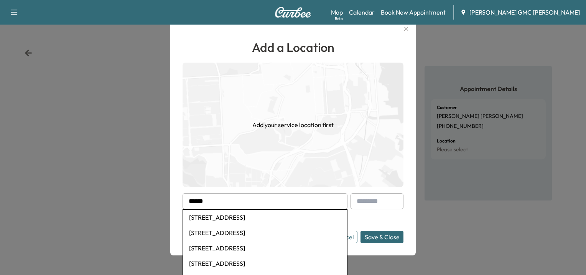
click at [219, 215] on li "[STREET_ADDRESS]" at bounding box center [265, 216] width 164 height 15
type input "**********"
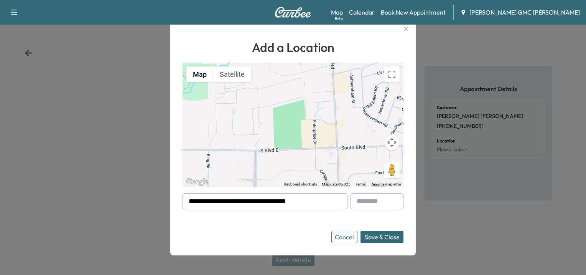
click at [372, 234] on button "Save & Close" at bounding box center [381, 236] width 43 height 12
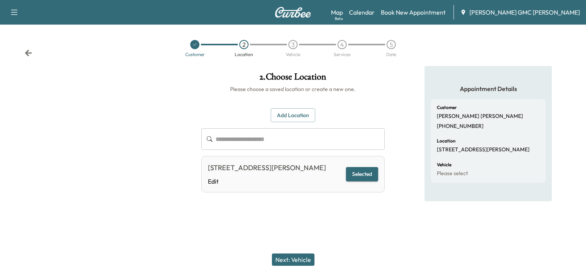
click at [291, 256] on button "Next: Vehicle" at bounding box center [293, 259] width 43 height 12
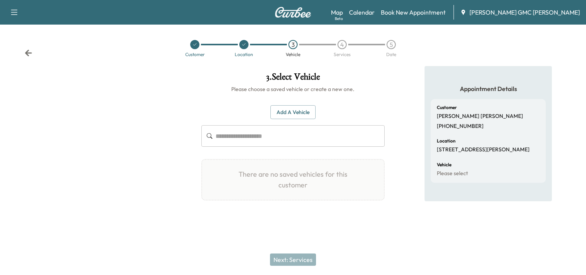
click at [289, 109] on button "Add a Vehicle" at bounding box center [292, 112] width 45 height 14
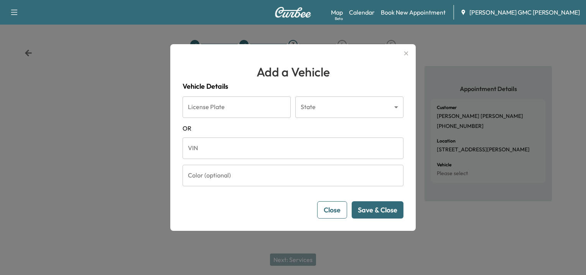
click at [250, 144] on input "VIN" at bounding box center [293, 147] width 221 height 21
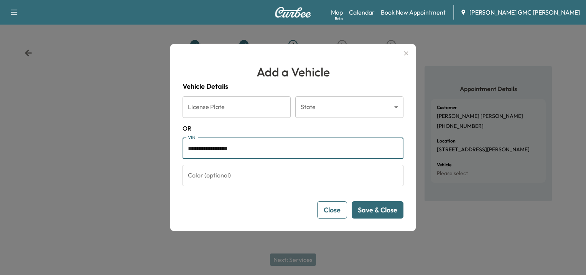
type input "**********"
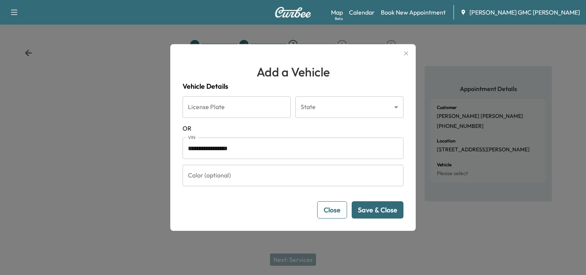
click at [375, 206] on button "Save & Close" at bounding box center [378, 209] width 52 height 17
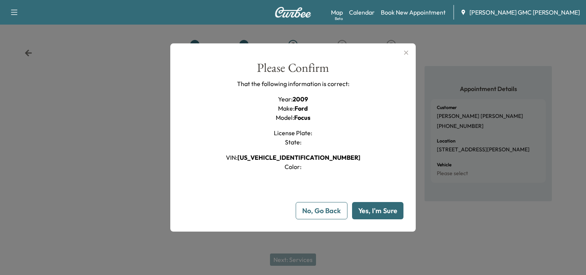
drag, startPoint x: 384, startPoint y: 207, endPoint x: 367, endPoint y: 205, distance: 17.3
click at [383, 207] on button "Yes, I'm Sure" at bounding box center [377, 210] width 51 height 17
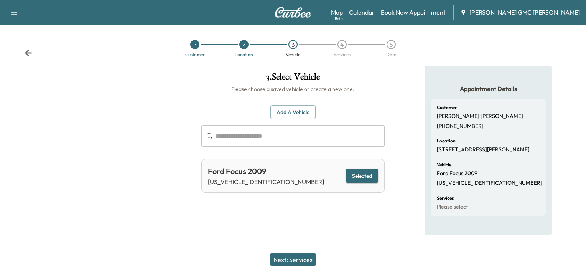
drag, startPoint x: 363, startPoint y: 174, endPoint x: 347, endPoint y: 217, distance: 45.8
click at [363, 175] on button "Selected" at bounding box center [362, 176] width 32 height 14
click at [288, 174] on div "Ford Focus 2009 [US_VEHICLE_IDENTIFICATION_NUMBER] Selected" at bounding box center [292, 176] width 183 height 34
drag, startPoint x: 236, startPoint y: 179, endPoint x: 213, endPoint y: 177, distance: 23.1
click at [213, 177] on div "Ford Focus 2009 [US_VEHICLE_IDENTIFICATION_NUMBER] Selected" at bounding box center [292, 176] width 183 height 34
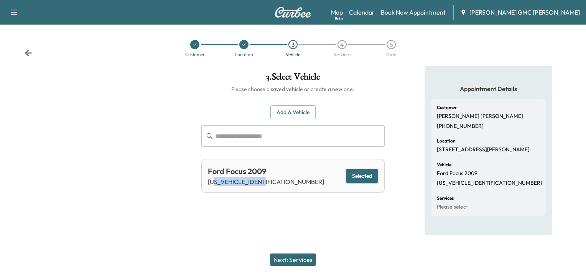
click at [293, 111] on button "Add a Vehicle" at bounding box center [292, 112] width 45 height 14
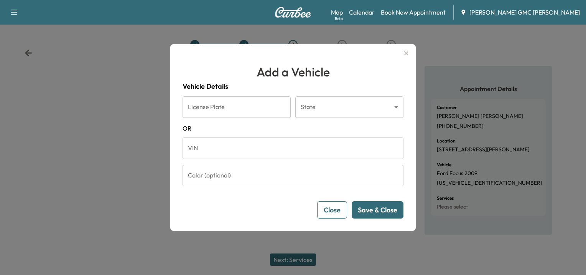
drag, startPoint x: 233, startPoint y: 149, endPoint x: 263, endPoint y: 148, distance: 29.5
click at [233, 149] on input "VIN" at bounding box center [293, 147] width 221 height 21
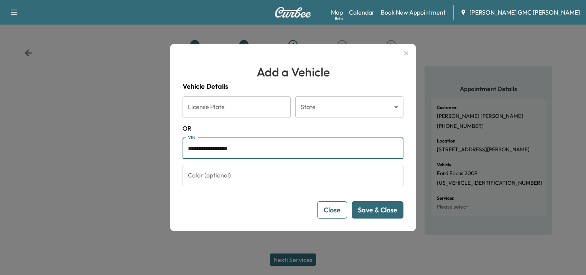
type input "**********"
click at [387, 210] on button "Save & Close" at bounding box center [378, 209] width 52 height 17
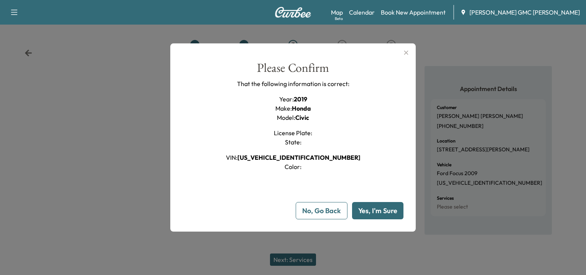
click at [366, 210] on button "Yes, I'm Sure" at bounding box center [377, 210] width 51 height 17
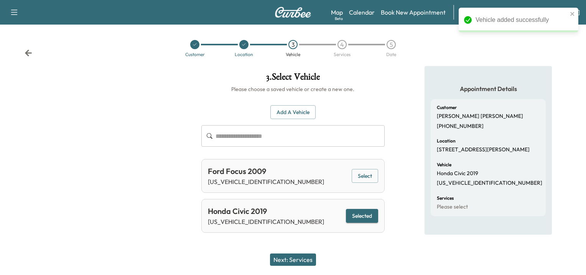
click at [284, 255] on button "Next: Services" at bounding box center [293, 259] width 46 height 12
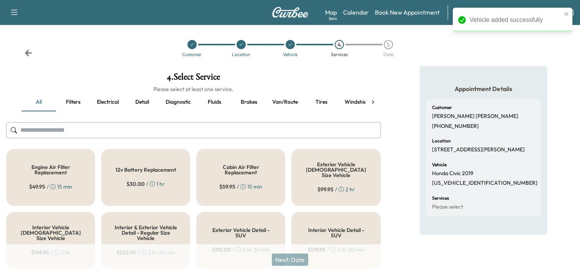
drag, startPoint x: 147, startPoint y: 129, endPoint x: 141, endPoint y: 127, distance: 6.9
click at [147, 129] on input "text" at bounding box center [193, 130] width 375 height 16
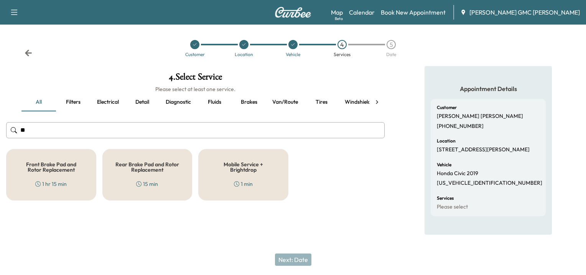
type input "*"
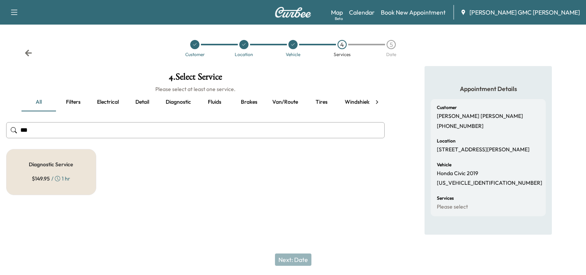
type input "***"
click at [37, 161] on h5 "Diagnostic Service" at bounding box center [51, 163] width 44 height 5
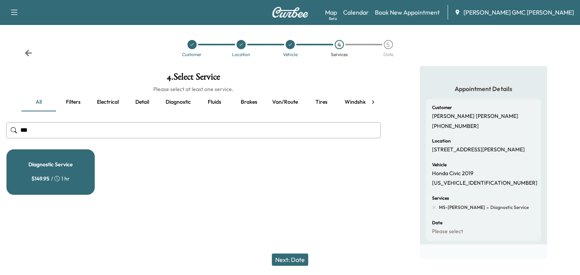
click at [292, 259] on button "Next: Date" at bounding box center [290, 259] width 36 height 12
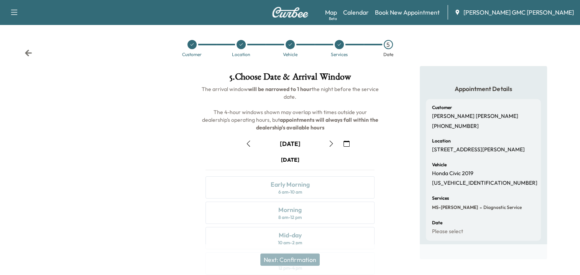
click at [349, 140] on button "button" at bounding box center [346, 143] width 13 height 12
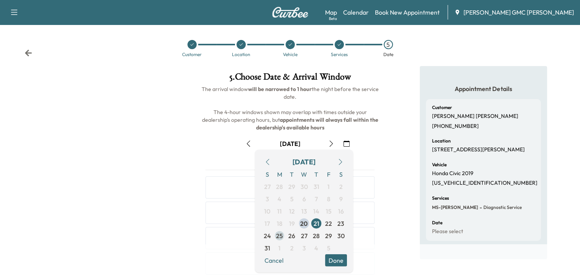
click at [279, 235] on span "25" at bounding box center [279, 235] width 7 height 9
click at [338, 259] on button "Done" at bounding box center [336, 260] width 22 height 12
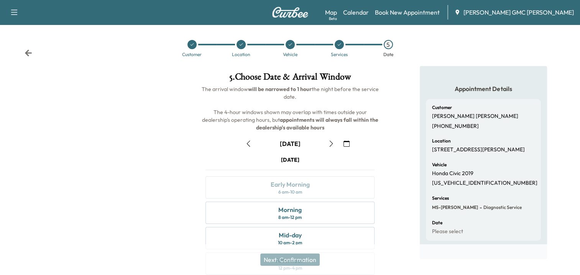
scroll to position [38, 0]
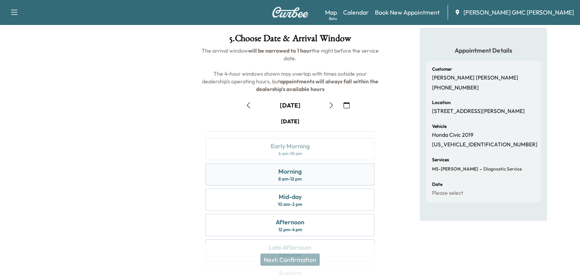
click at [299, 178] on div "8 am - 12 pm" at bounding box center [289, 179] width 23 height 6
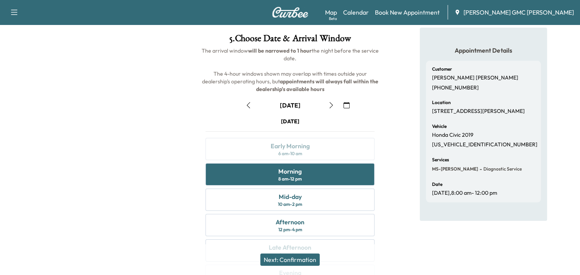
click at [294, 260] on button "Next: Confirmation" at bounding box center [289, 259] width 59 height 12
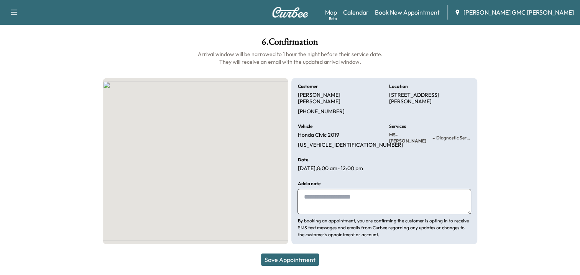
scroll to position [28, 0]
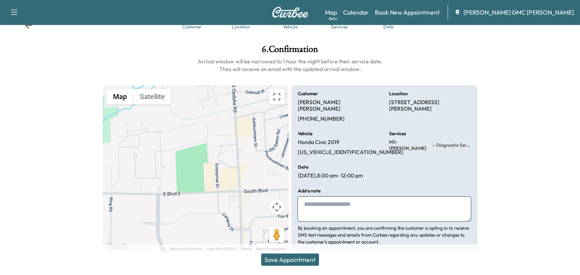
click at [321, 198] on textarea at bounding box center [384, 208] width 173 height 25
type textarea "*"
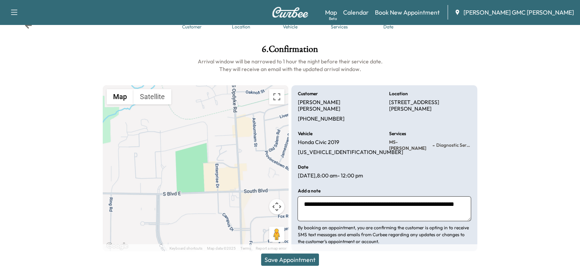
type textarea "**********"
click at [299, 259] on button "Save Appointment" at bounding box center [290, 259] width 58 height 12
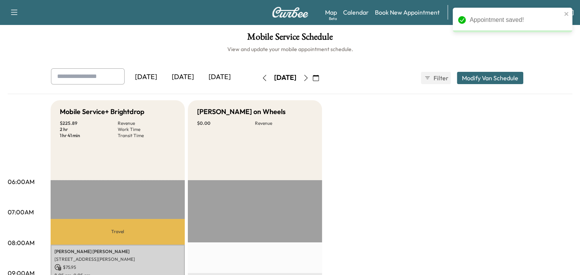
click at [309, 76] on icon "button" at bounding box center [306, 78] width 6 height 6
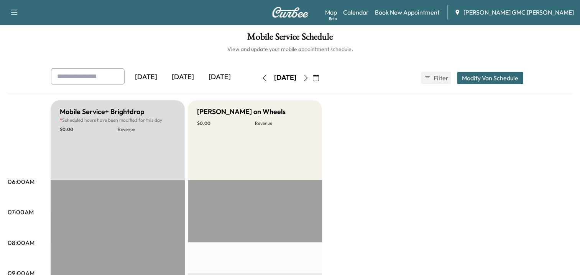
click at [309, 76] on icon "button" at bounding box center [306, 78] width 6 height 6
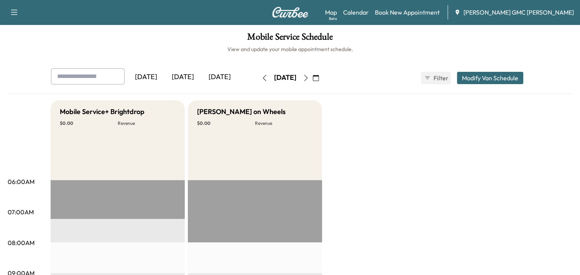
click at [308, 77] on icon "button" at bounding box center [305, 78] width 3 height 6
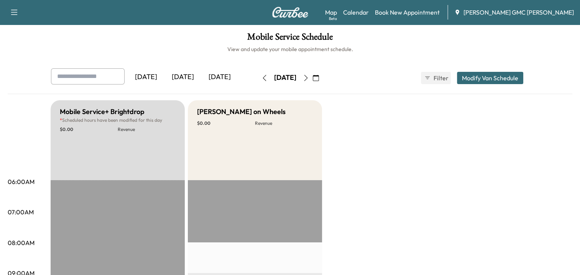
click at [309, 78] on icon "button" at bounding box center [306, 78] width 6 height 6
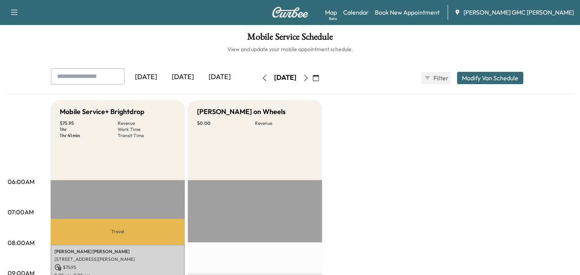
click at [322, 74] on button "button" at bounding box center [315, 78] width 13 height 12
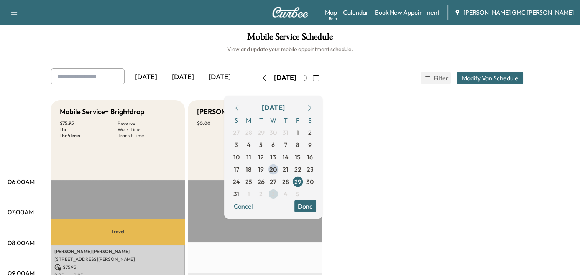
click at [280, 192] on span "3" at bounding box center [273, 193] width 12 height 12
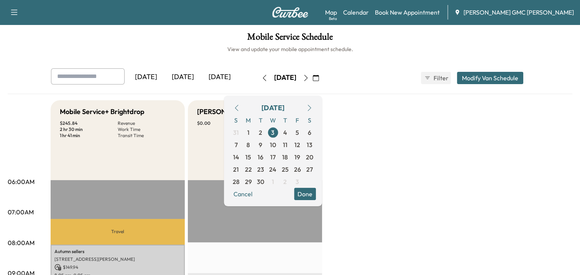
click at [240, 107] on icon "button" at bounding box center [237, 108] width 6 height 6
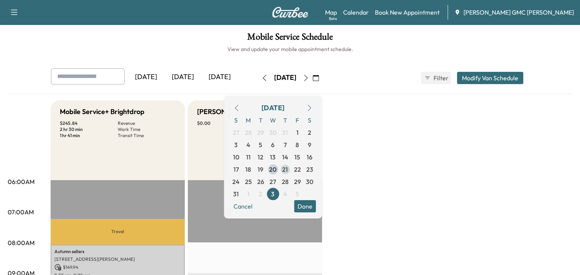
click at [288, 167] on span "21" at bounding box center [285, 168] width 6 height 9
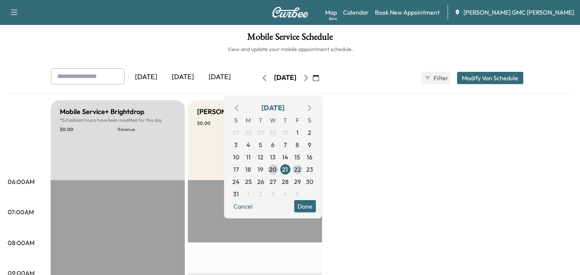
click at [304, 174] on span "22" at bounding box center [297, 169] width 12 height 12
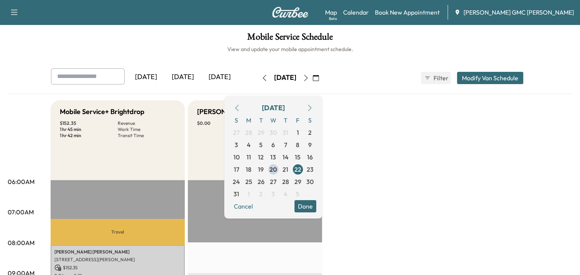
scroll to position [115, 0]
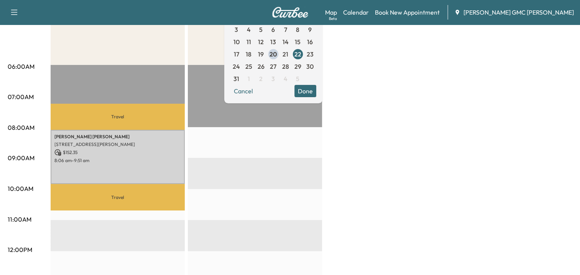
click at [385, 160] on div "Mobile Service+ Brightdrop $ 152.35 Revenue 1 hr 45 min Work Time 1 hr 42 min T…" at bounding box center [312, 272] width 522 height 575
click at [316, 87] on button "Done" at bounding box center [305, 91] width 22 height 12
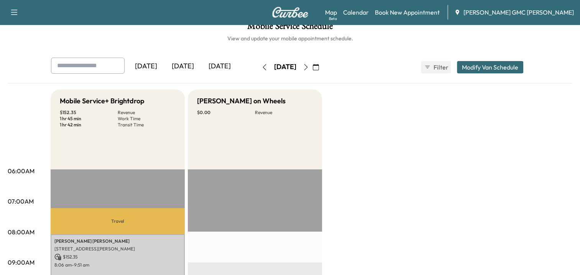
scroll to position [0, 0]
